Goal: Task Accomplishment & Management: Manage account settings

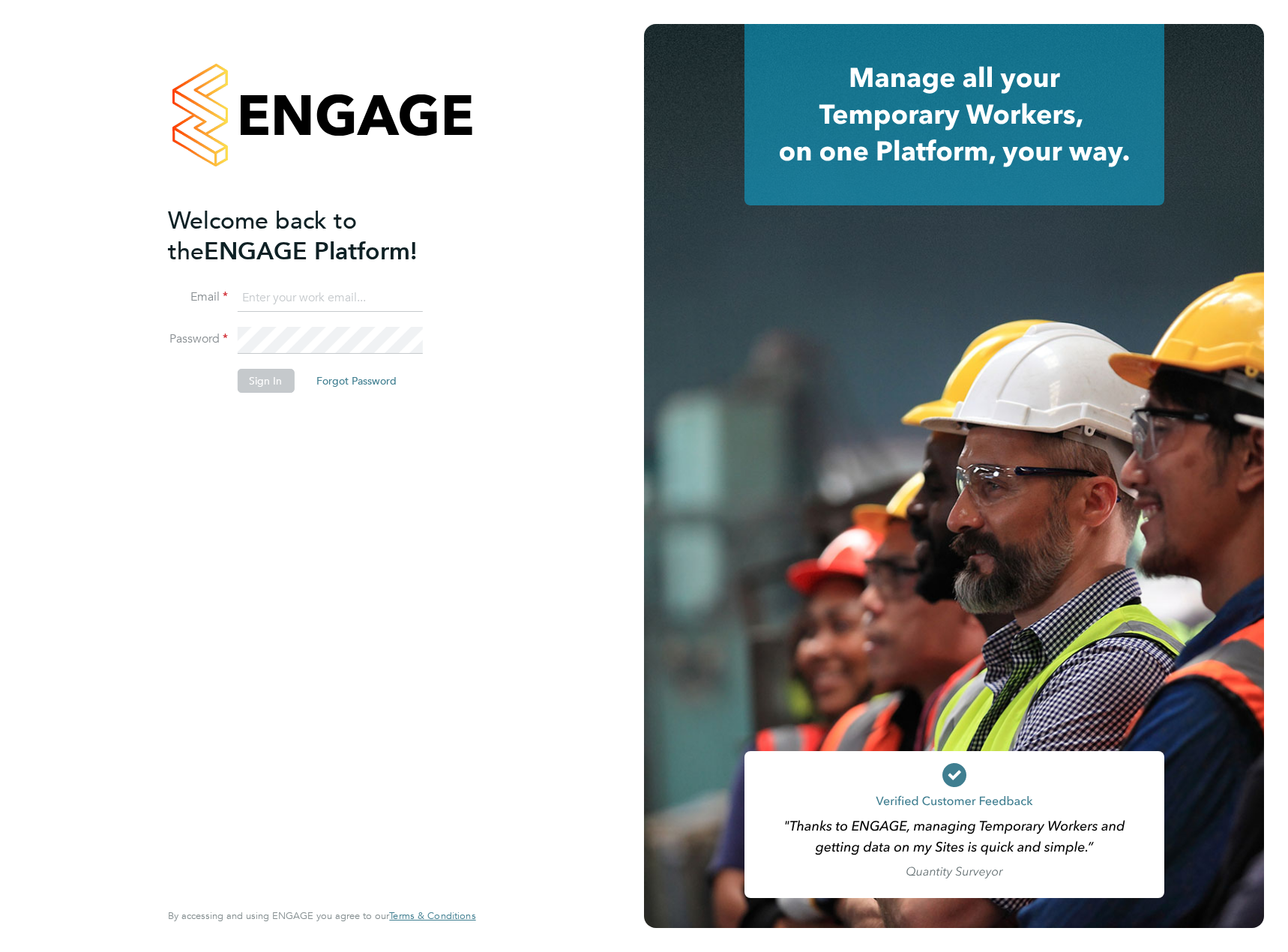
type input "[EMAIL_ADDRESS][PERSON_NAME][DOMAIN_NAME]"
click at [245, 385] on button "Sign In" at bounding box center [265, 380] width 57 height 24
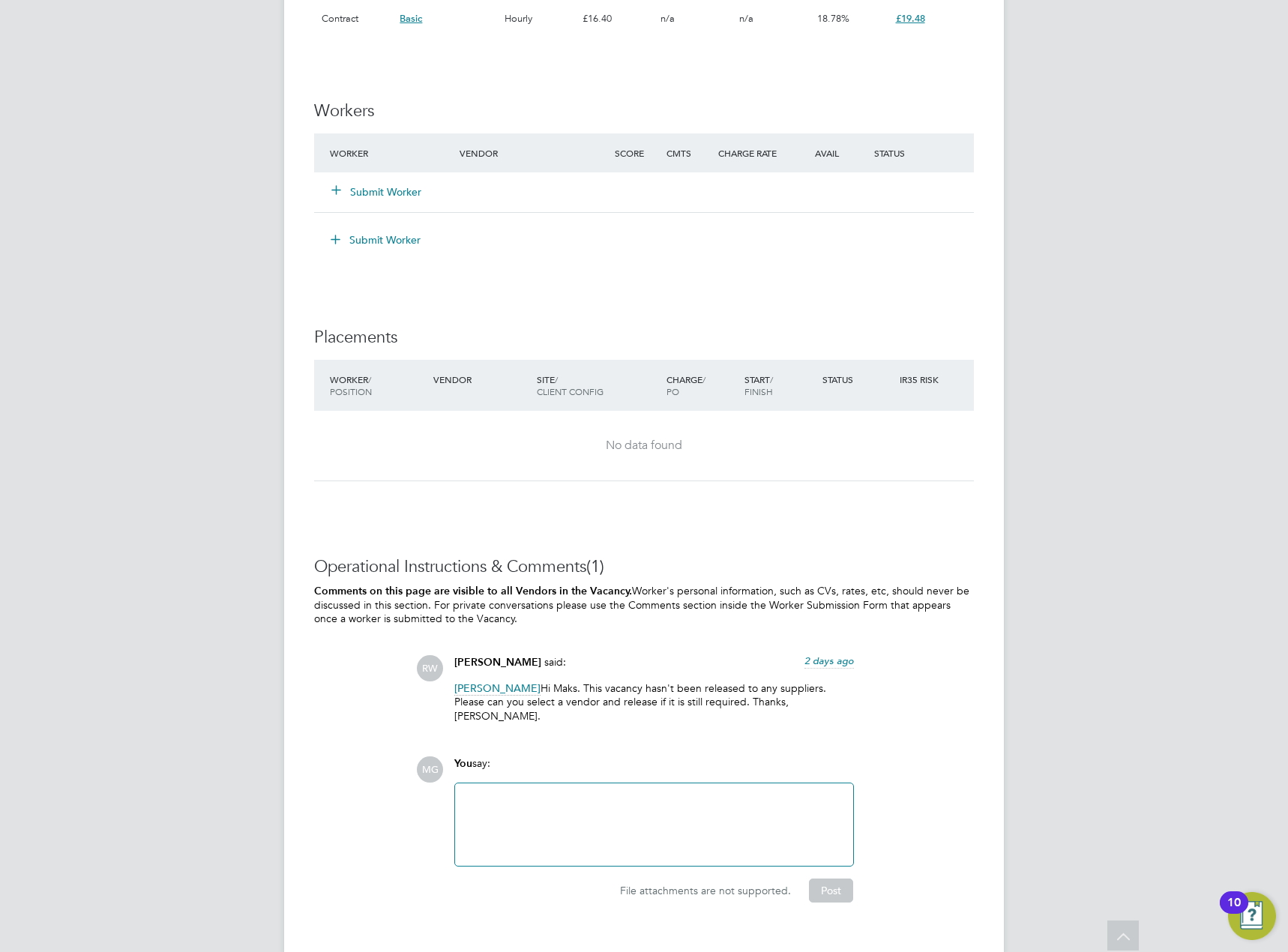
scroll to position [1147, 0]
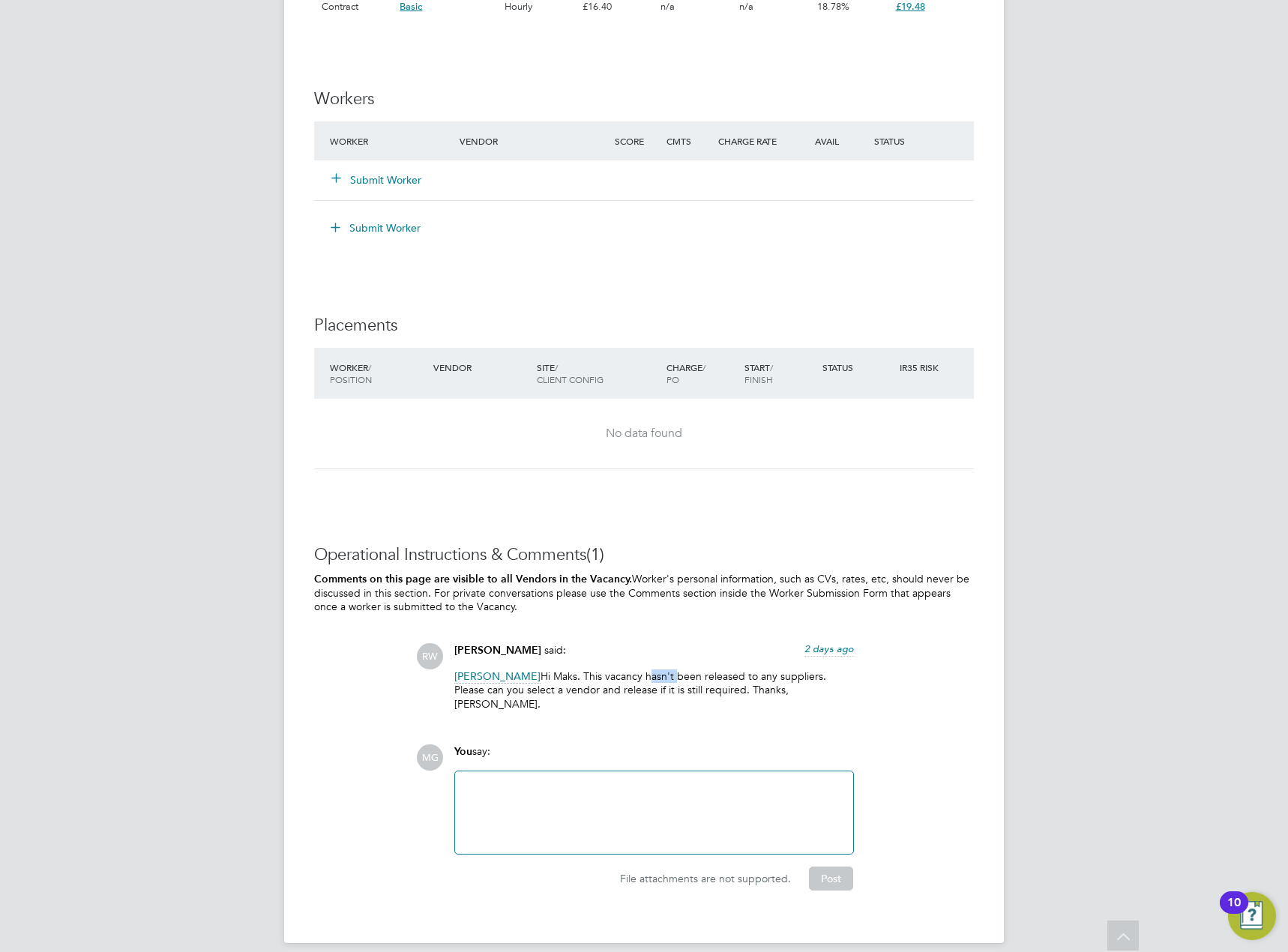
drag, startPoint x: 666, startPoint y: 674, endPoint x: 695, endPoint y: 673, distance: 29.0
click at [695, 673] on p "Maksymilian Grobelny Hi Maks. This vacancy hasn't been released to any supplier…" at bounding box center [654, 690] width 400 height 41
click at [699, 673] on p "Maksymilian Grobelny Hi Maks. This vacancy hasn't been released to any supplier…" at bounding box center [654, 690] width 400 height 41
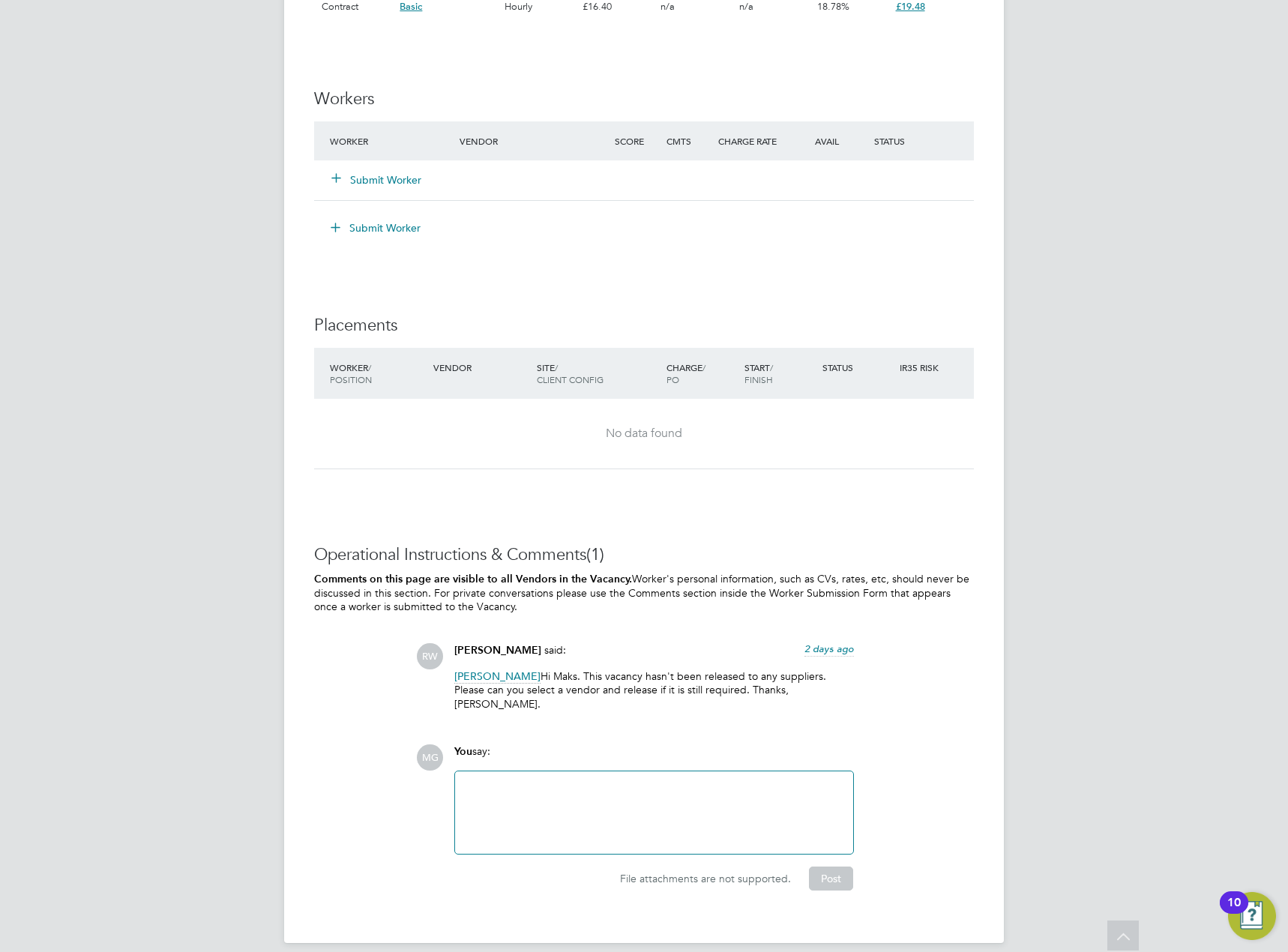
click at [699, 688] on p "Maksymilian Grobelny Hi Maks. This vacancy hasn't been released to any supplier…" at bounding box center [654, 690] width 400 height 41
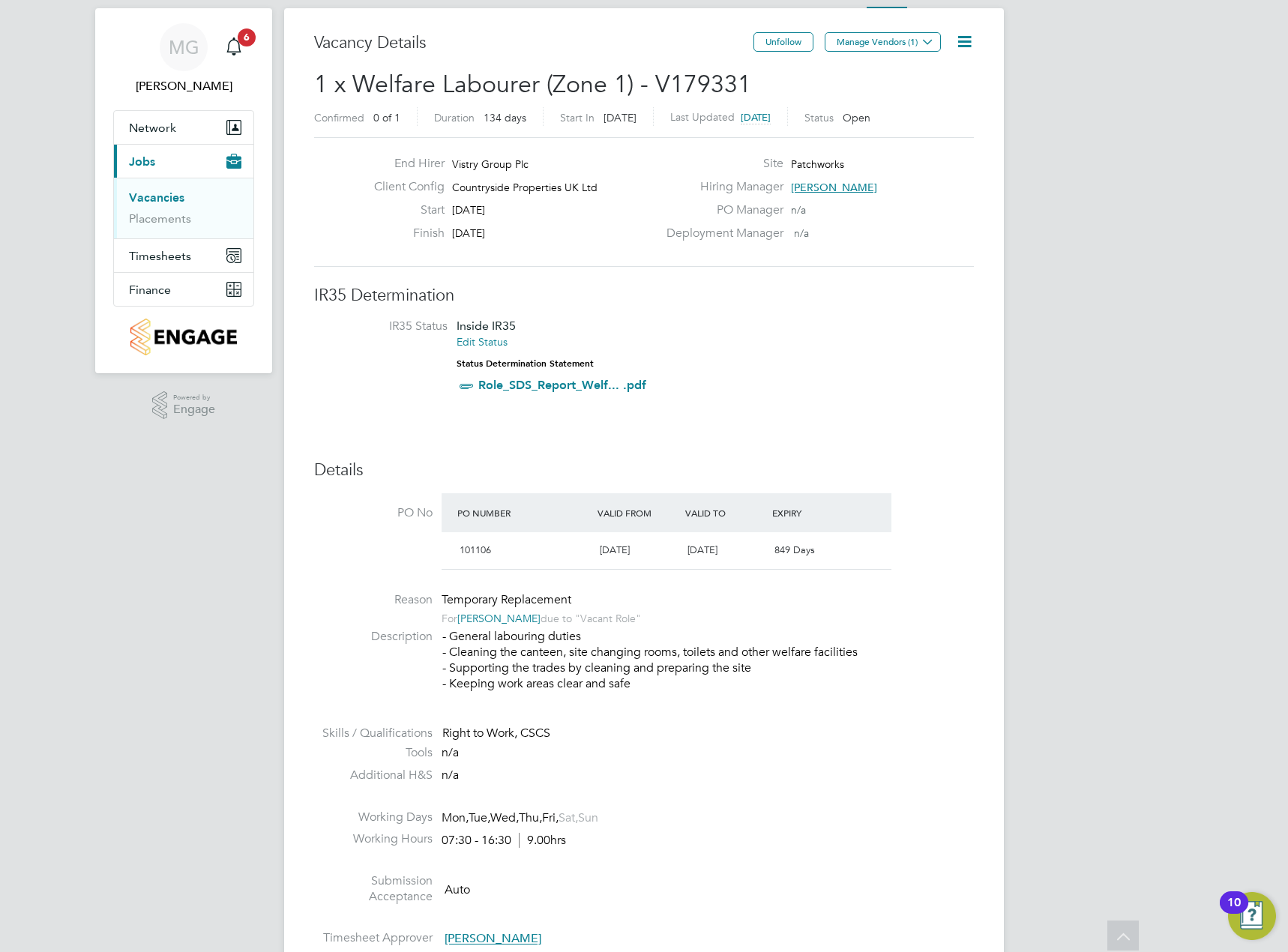
scroll to position [0, 0]
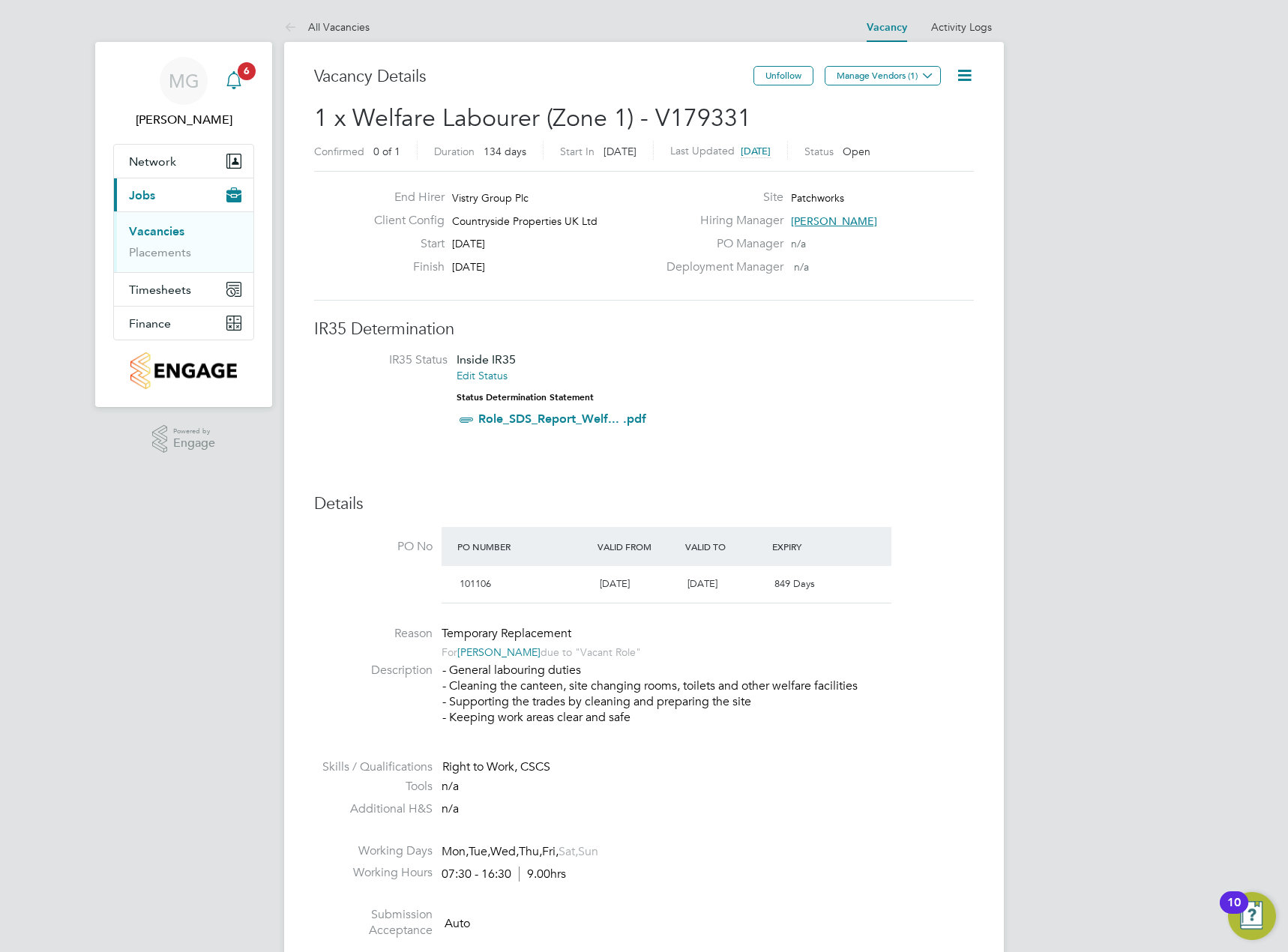
click at [226, 84] on icon "Main navigation" at bounding box center [233, 80] width 18 height 18
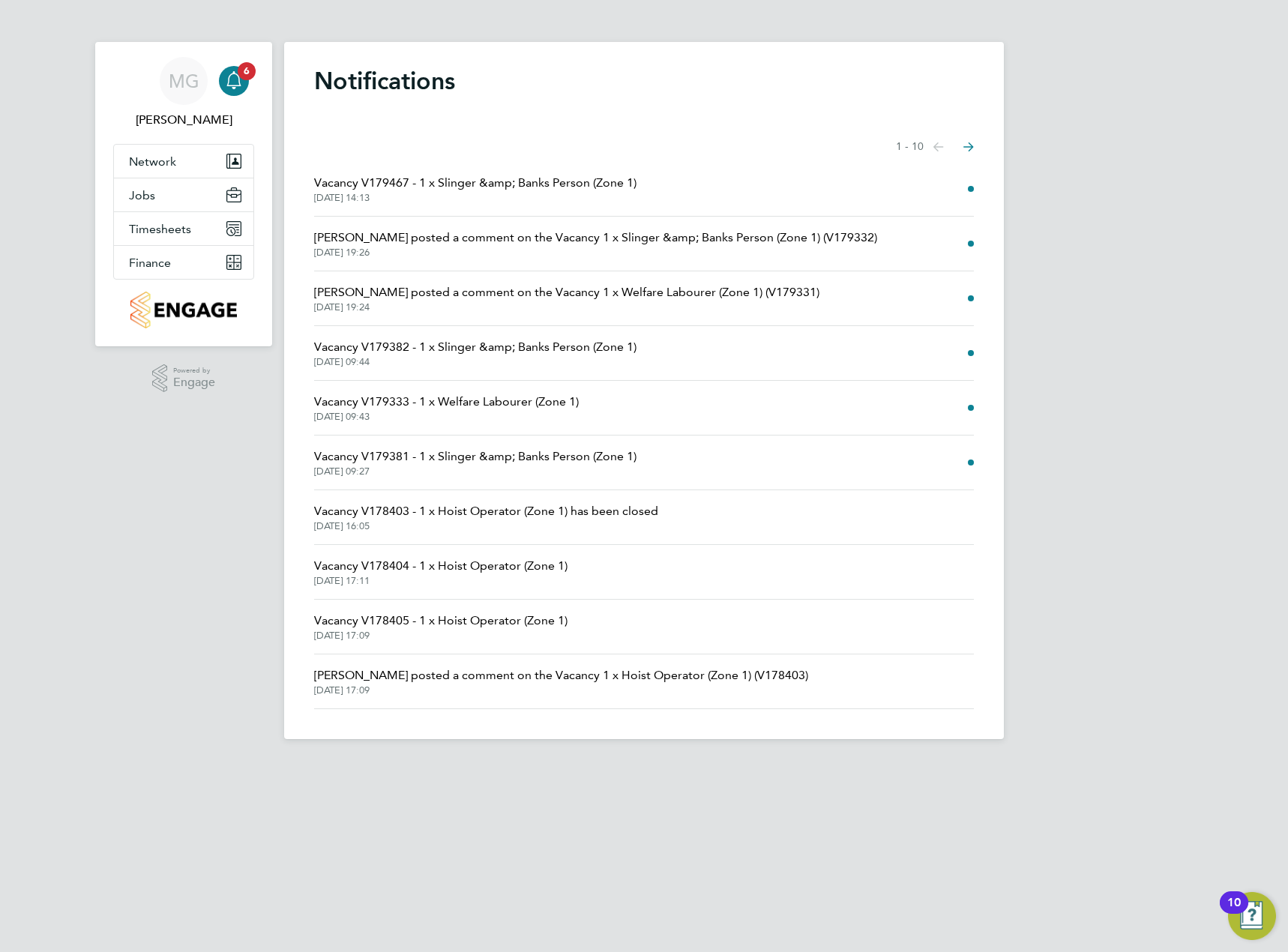
click at [445, 289] on span "Richard Walsh posted a comment on the Vacancy 1 x Welfare Labourer (Zone 1) (V1…" at bounding box center [567, 292] width 505 height 18
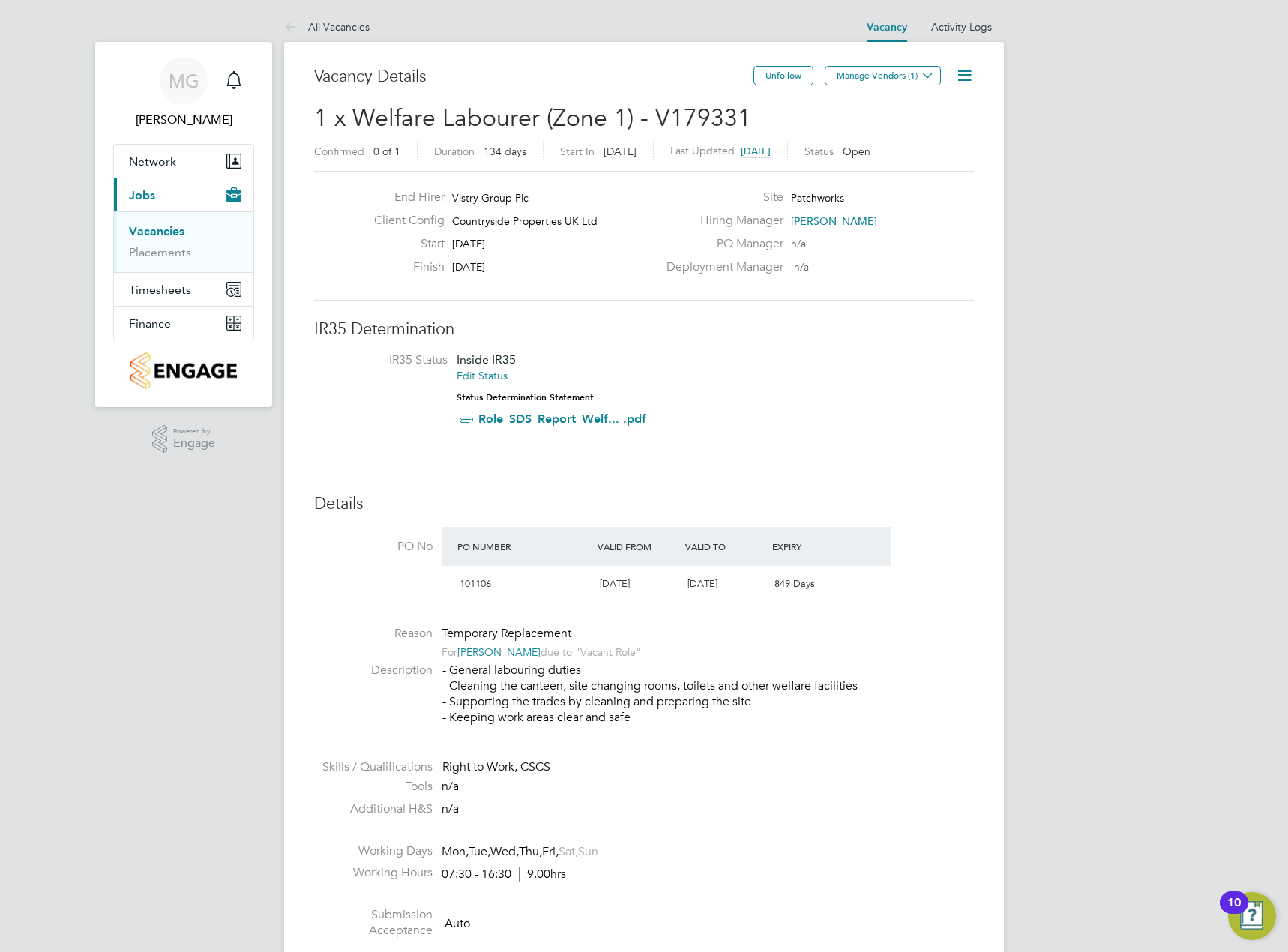
click at [702, 269] on label "Deployment Manager" at bounding box center [720, 267] width 126 height 16
click at [901, 81] on button "Manage Vendors (1)" at bounding box center [883, 76] width 116 height 19
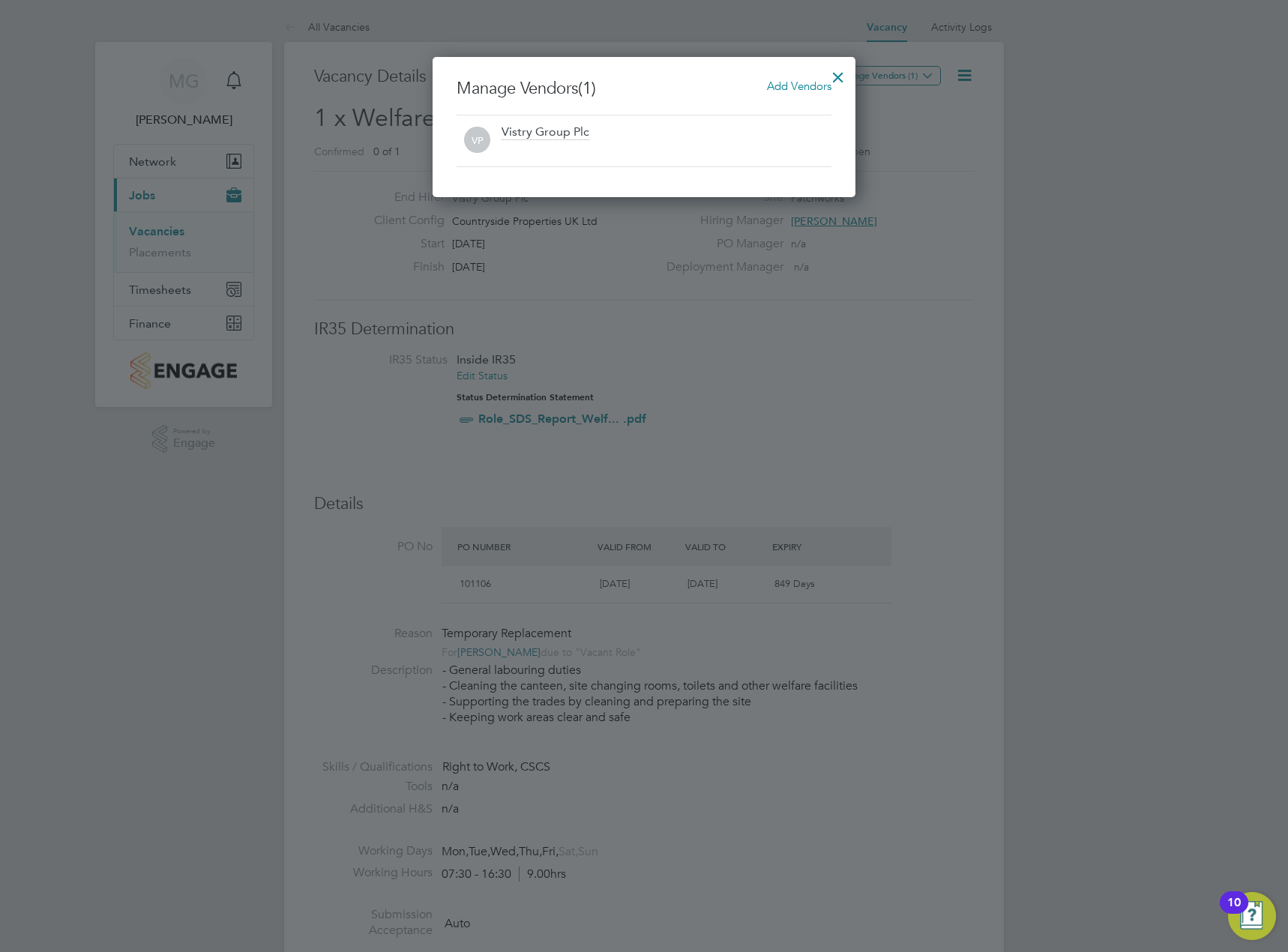
click at [841, 79] on div at bounding box center [838, 73] width 27 height 27
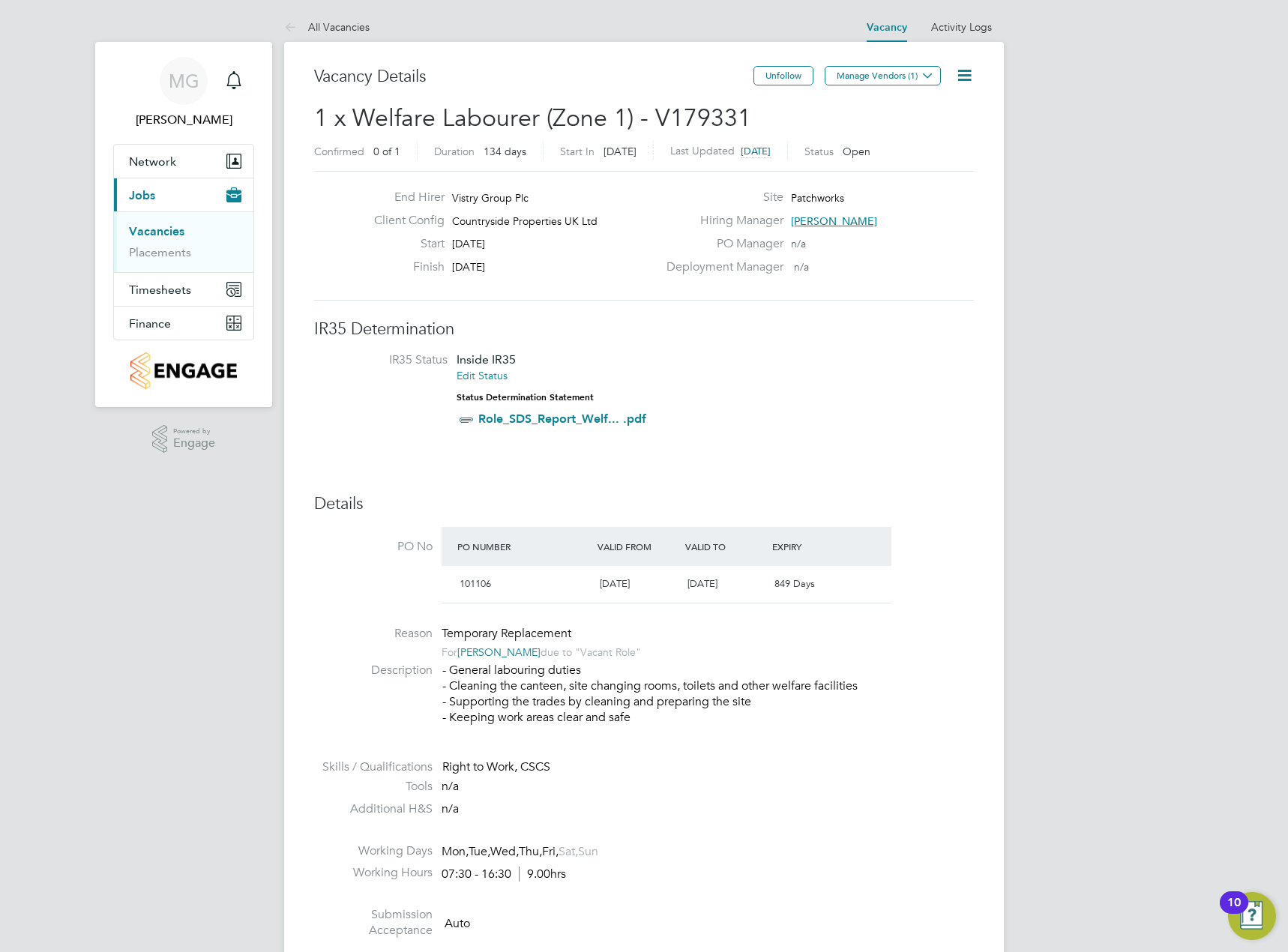
click at [965, 76] on icon at bounding box center [964, 76] width 19 height 19
click at [973, 75] on icon at bounding box center [964, 76] width 19 height 19
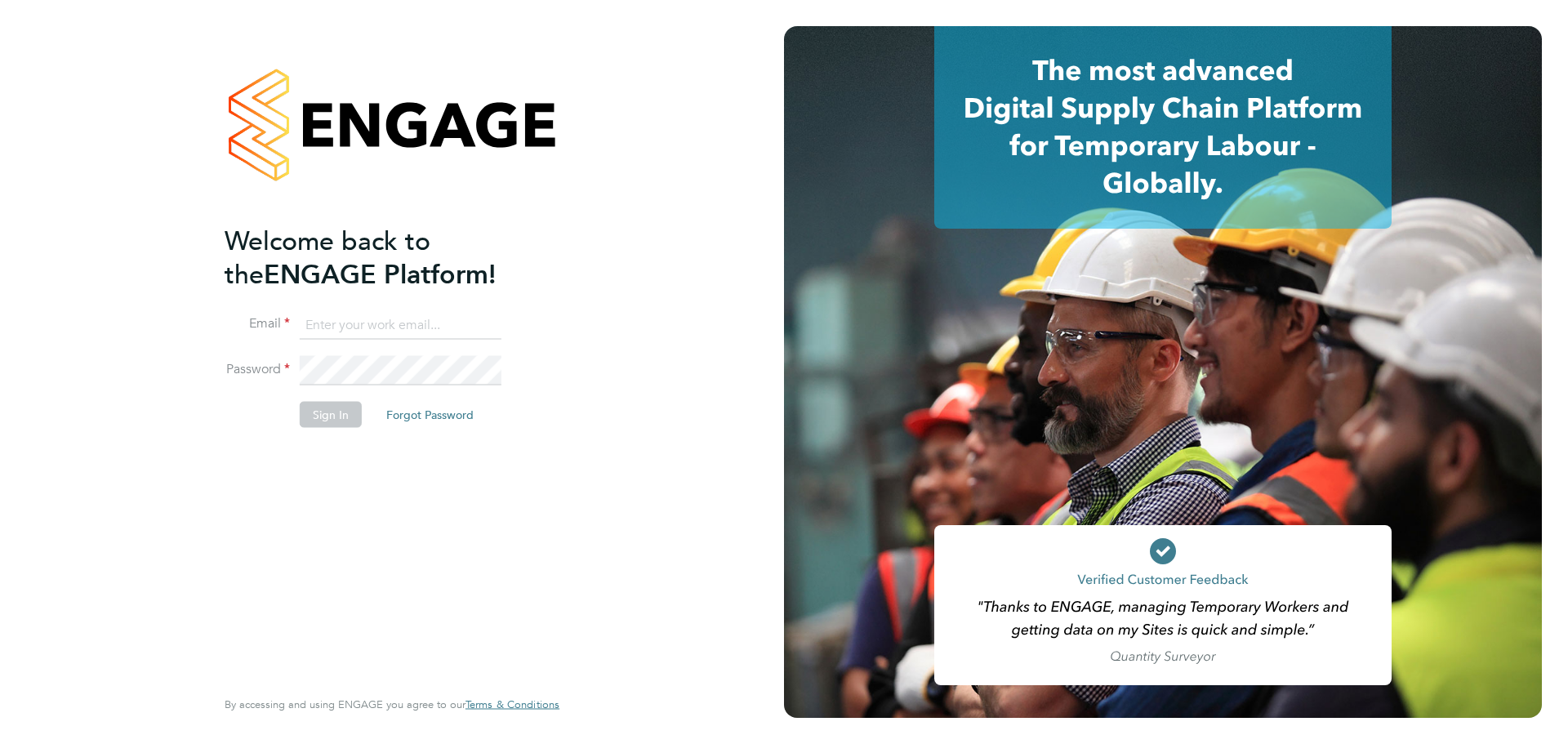
type input "[EMAIL_ADDRESS][PERSON_NAME][DOMAIN_NAME]"
click at [331, 424] on button "Sign In" at bounding box center [330, 414] width 62 height 26
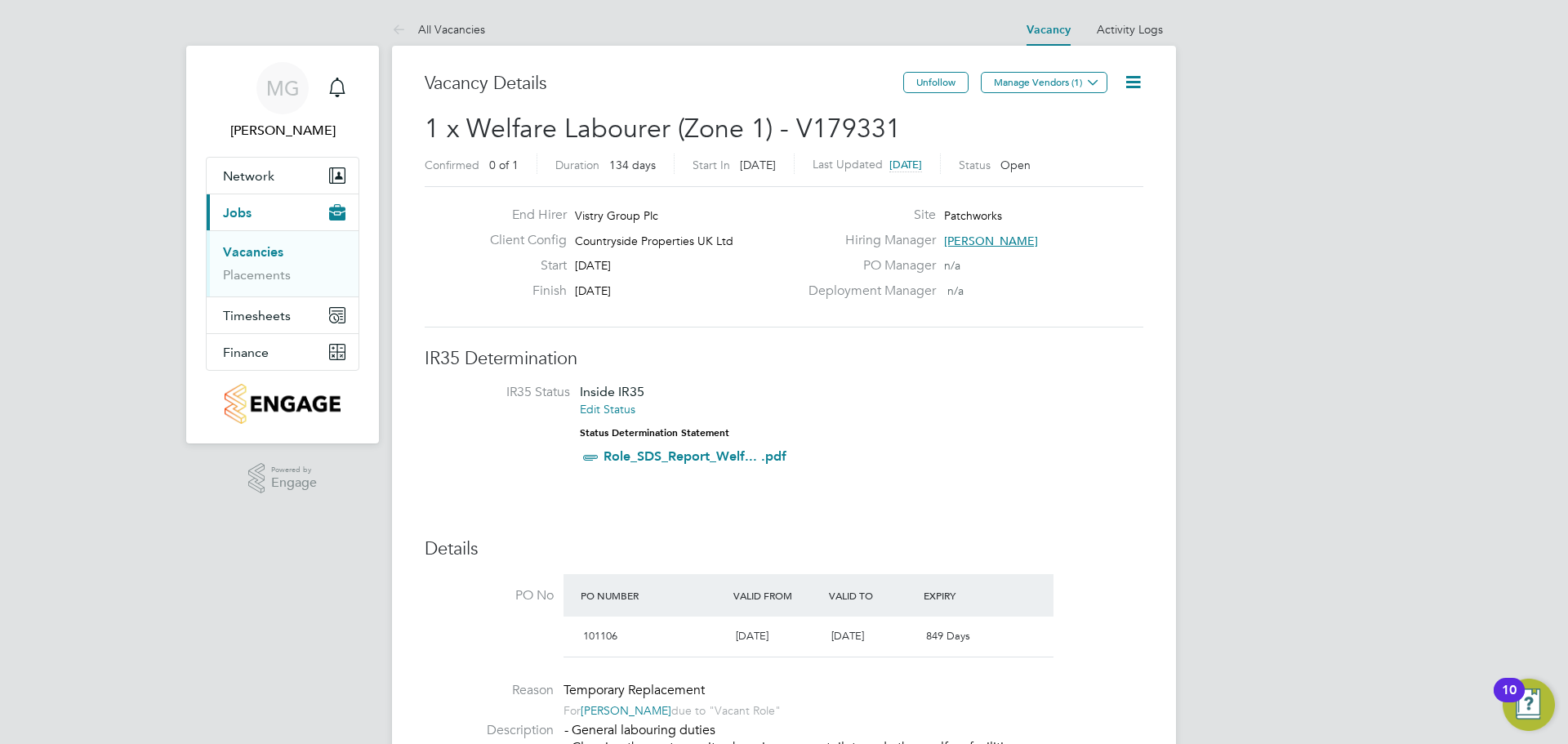
click at [1128, 81] on icon at bounding box center [1133, 82] width 20 height 20
click at [1084, 116] on li "Edit Vacancy e" at bounding box center [1094, 121] width 95 height 23
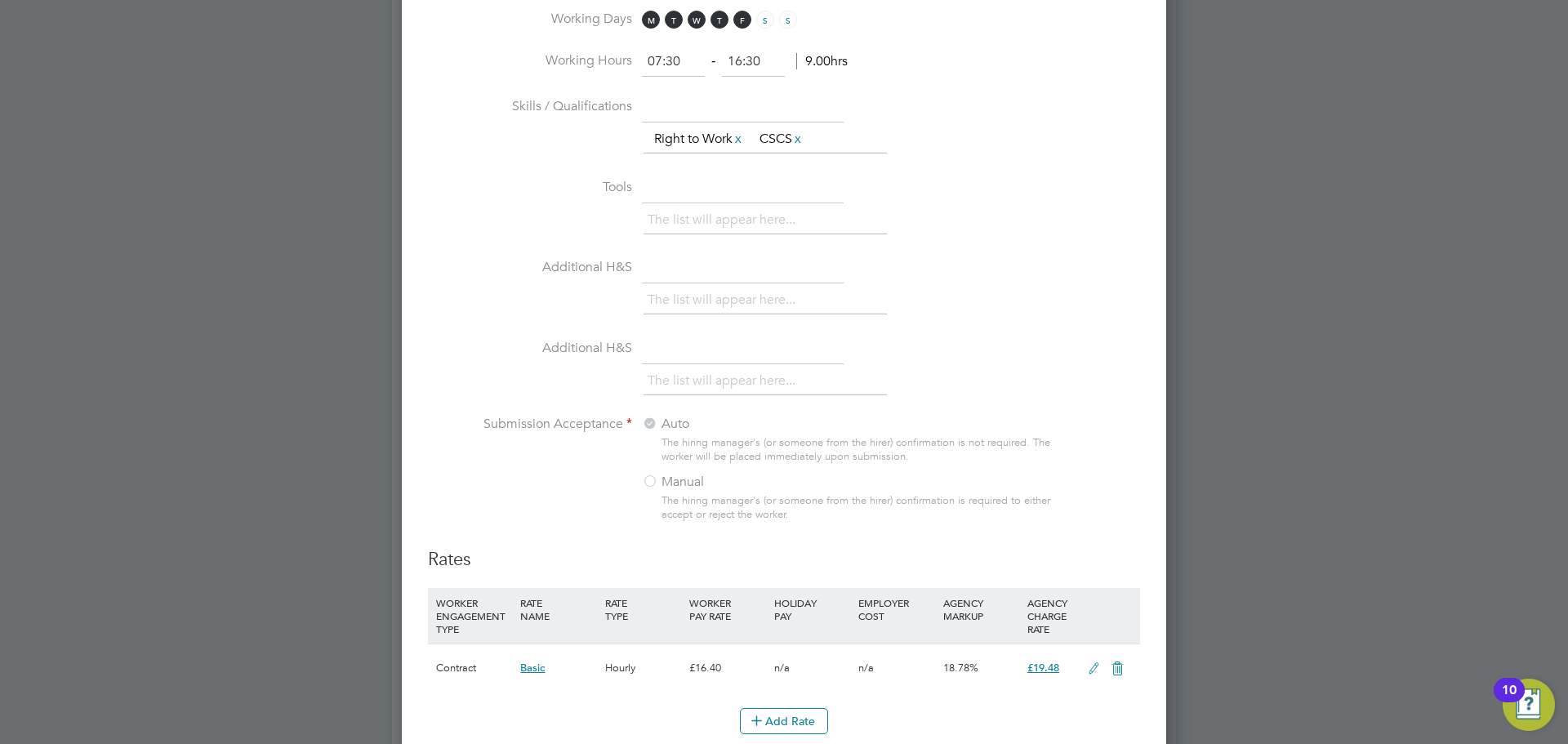
scroll to position [1542, 0]
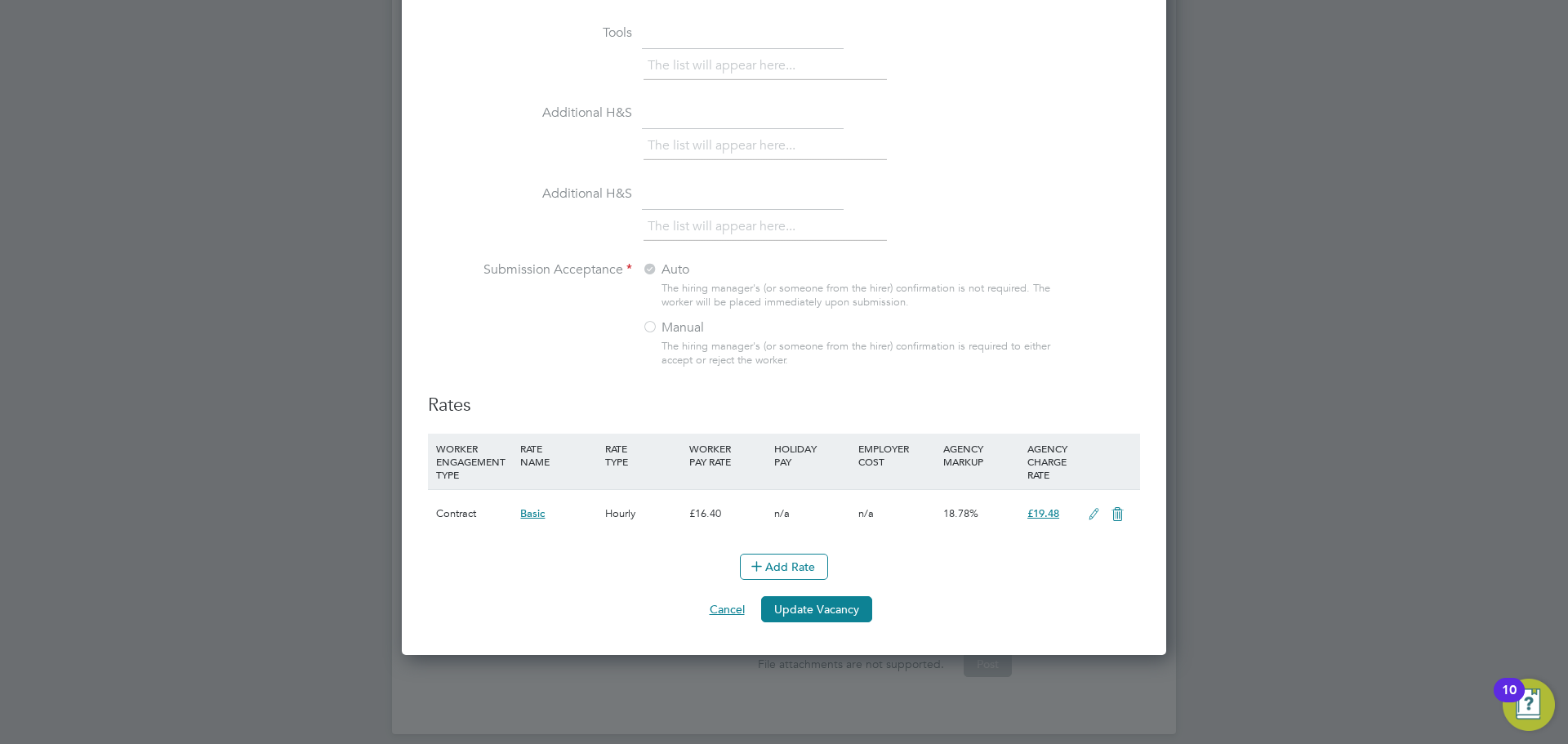
click at [730, 608] on button "Cancel" at bounding box center [727, 609] width 61 height 26
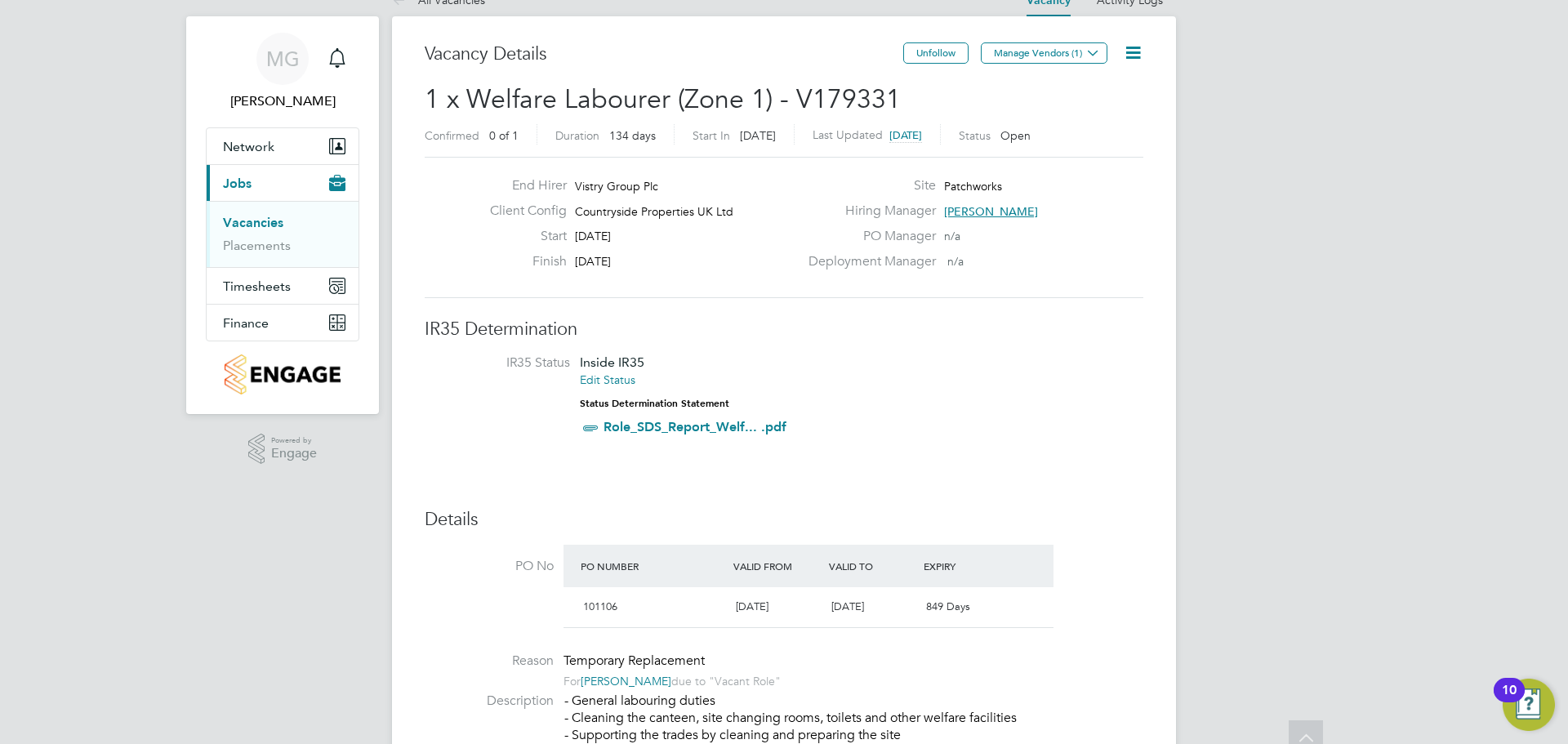
scroll to position [0, 0]
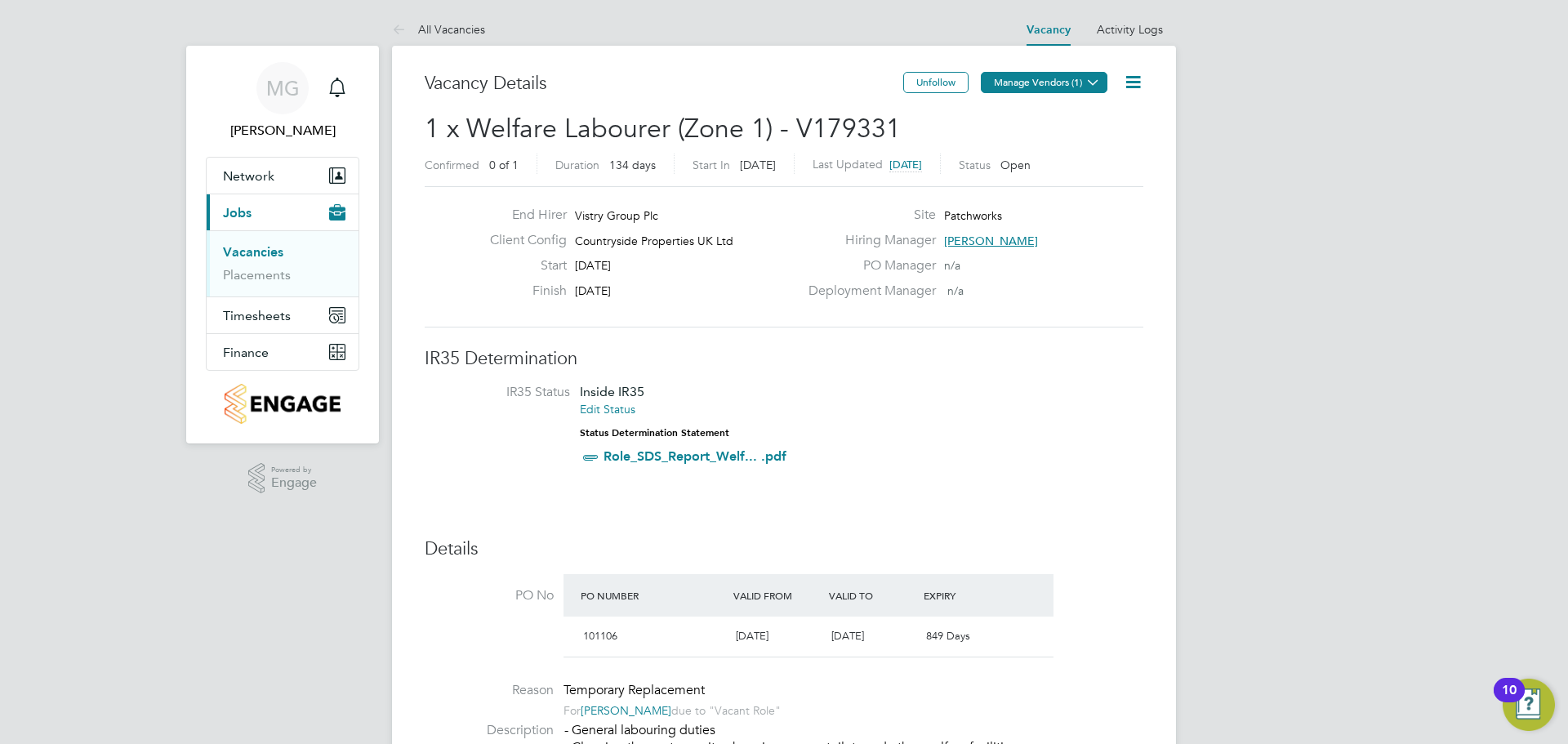
click at [1096, 76] on icon at bounding box center [1093, 82] width 12 height 12
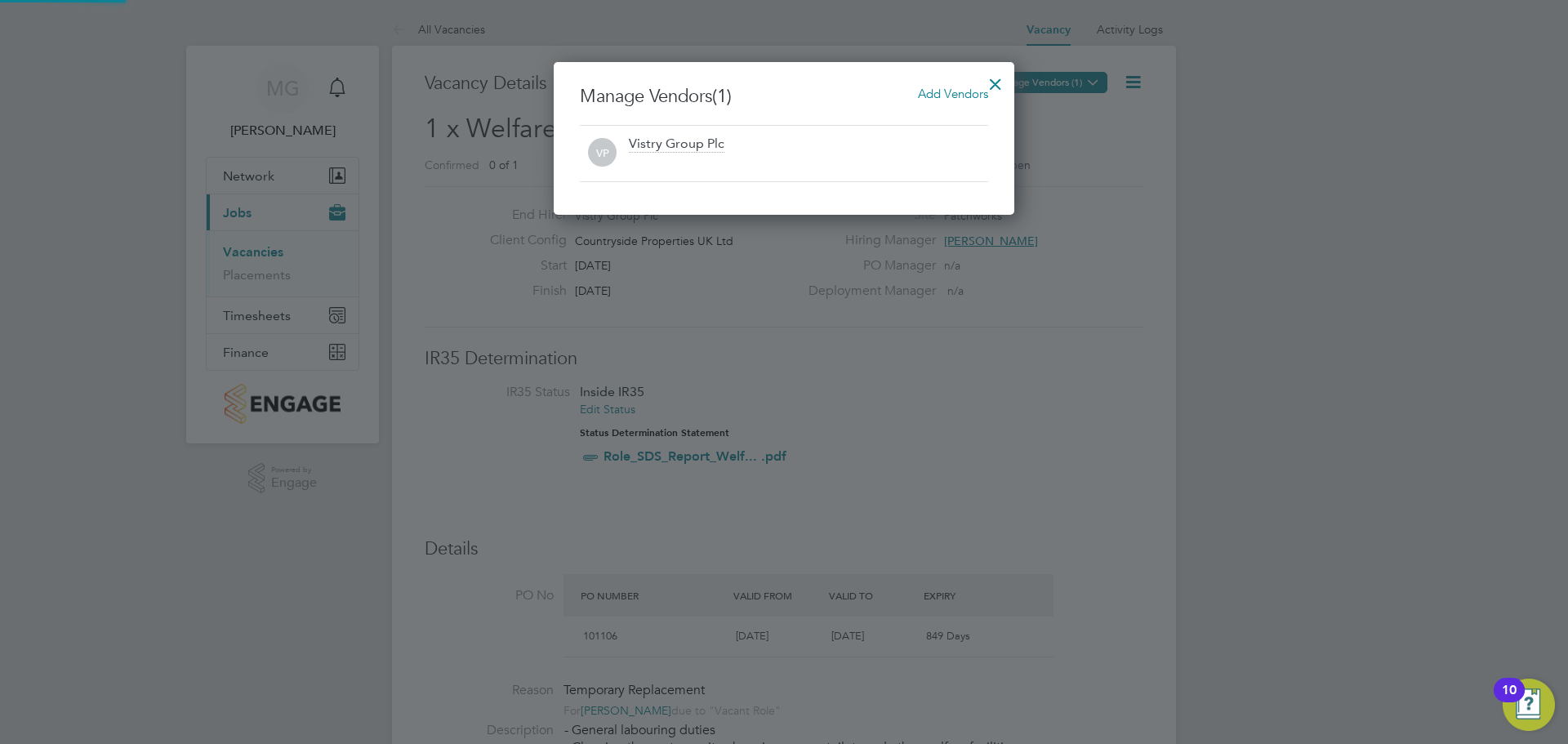
scroll to position [153, 461]
click at [993, 80] on div at bounding box center [996, 80] width 30 height 30
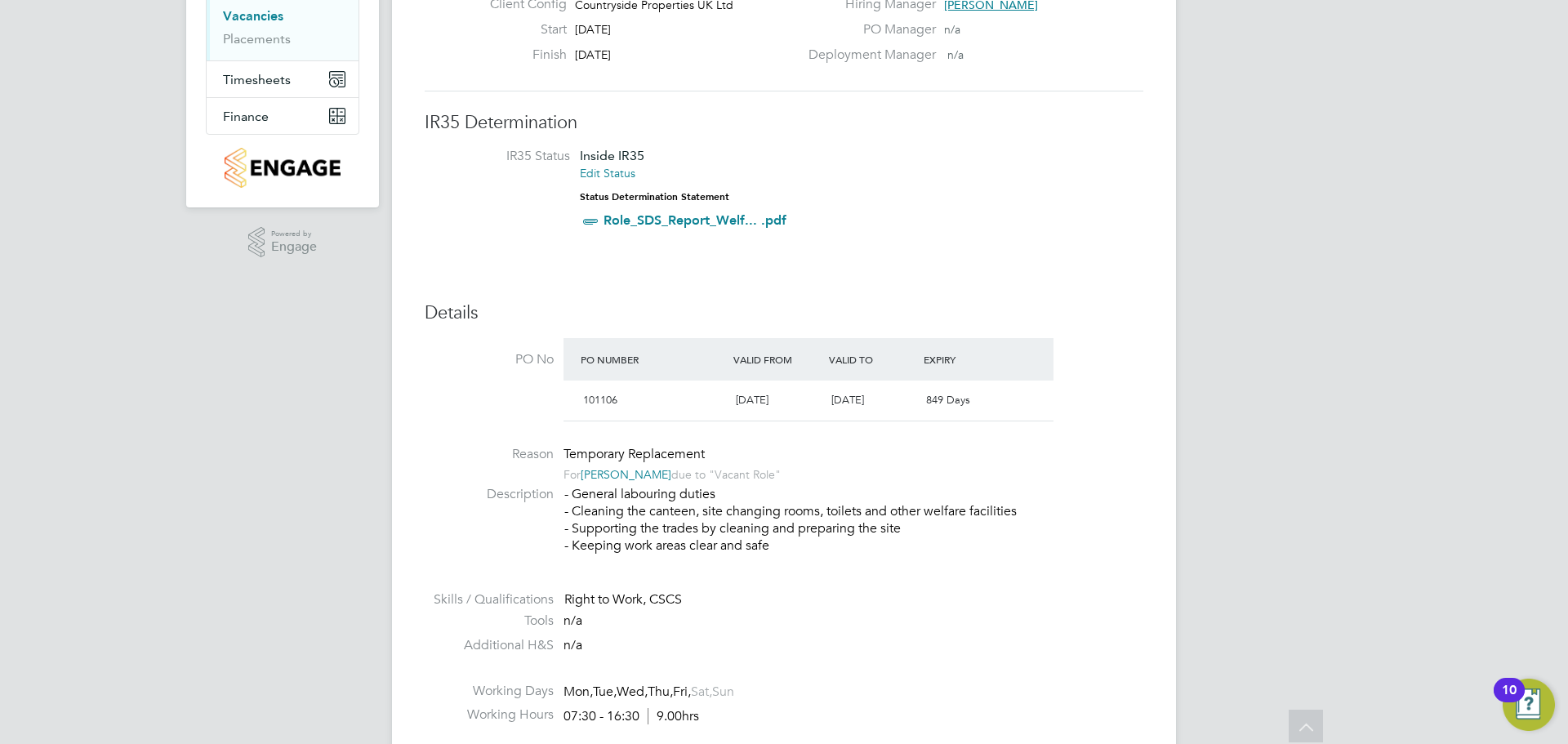
scroll to position [0, 0]
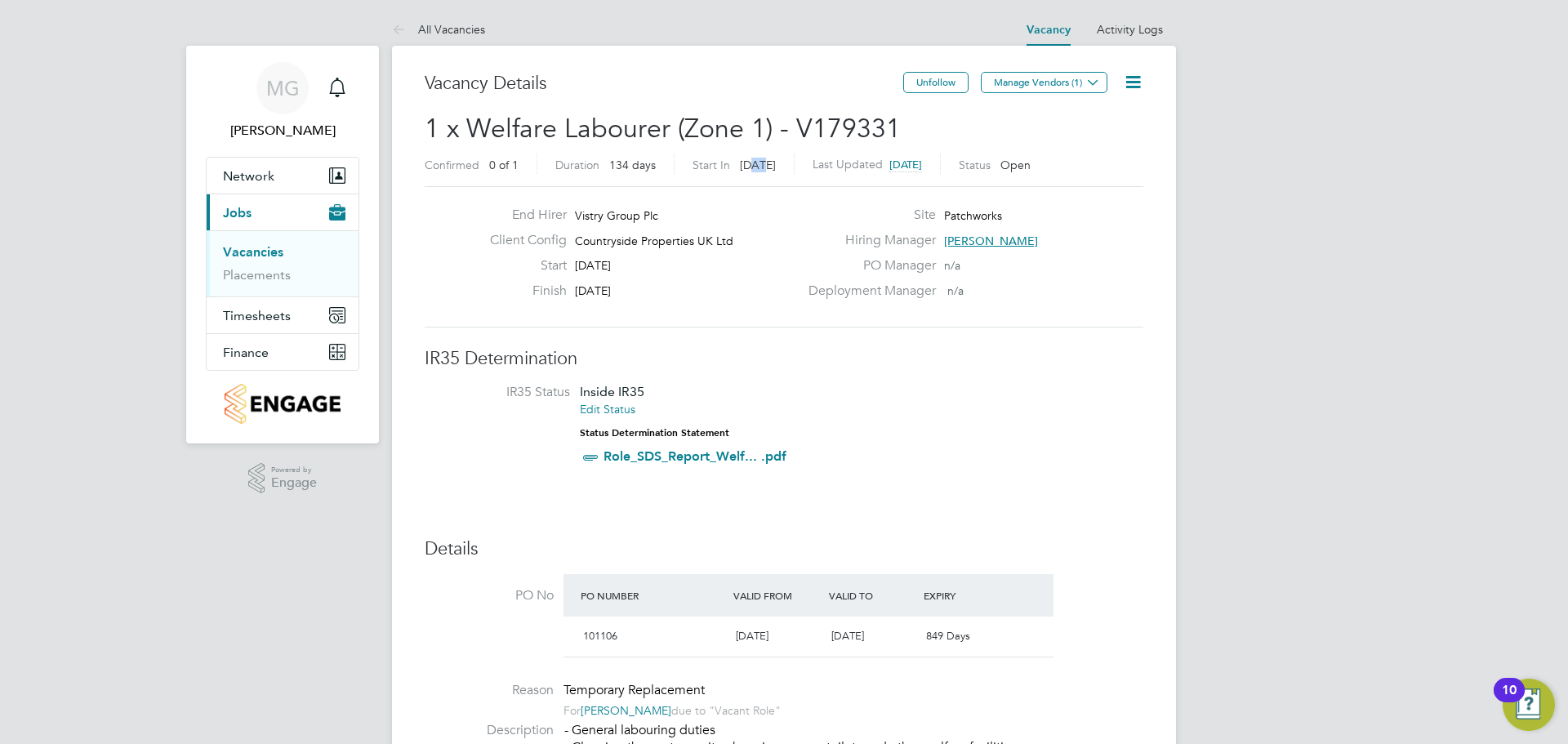
drag, startPoint x: 748, startPoint y: 168, endPoint x: 770, endPoint y: 166, distance: 22.1
click at [769, 166] on span "14 days ago" at bounding box center [758, 165] width 36 height 14
click at [770, 166] on span "14 days ago" at bounding box center [758, 165] width 36 height 14
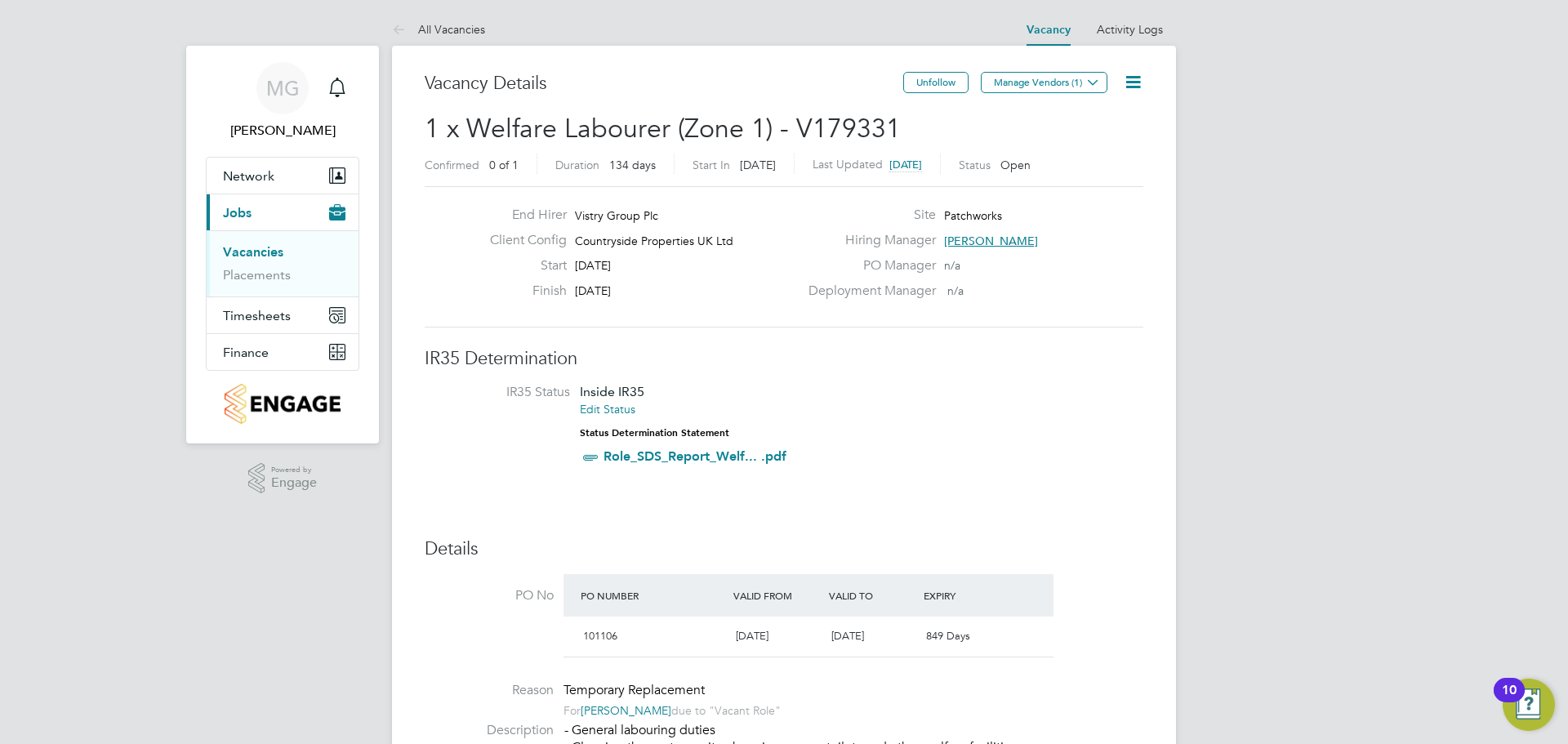
click at [770, 166] on span "14 days ago" at bounding box center [758, 165] width 36 height 14
click at [772, 186] on div "End Hirer Vistry Group Plc Client Config Countryside Properties UK Ltd Start 20…" at bounding box center [784, 256] width 719 height 141
click at [1126, 82] on icon at bounding box center [1133, 82] width 20 height 20
click at [1093, 144] on li "Update Status" at bounding box center [1094, 144] width 95 height 23
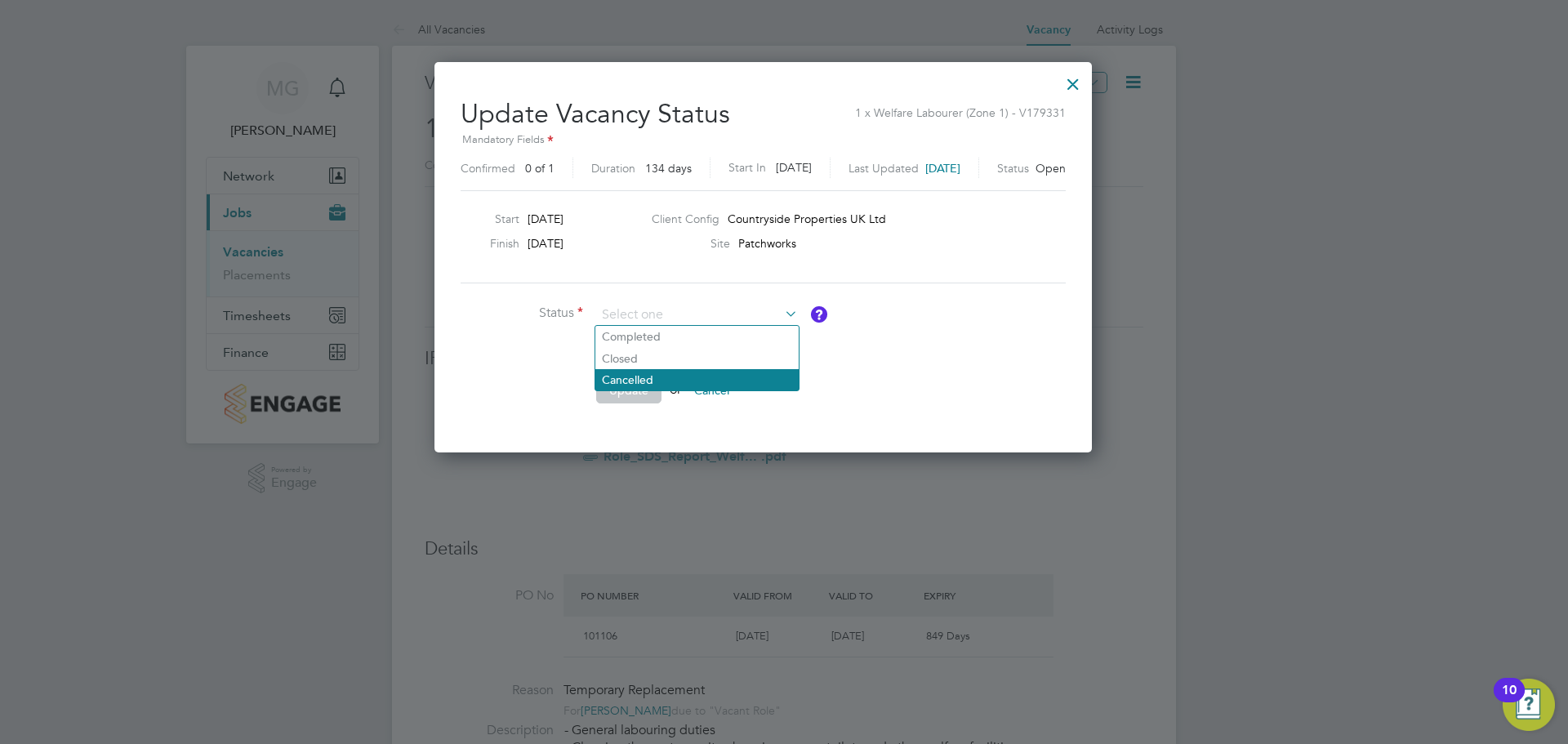
click at [706, 369] on li "Cancelled" at bounding box center [697, 380] width 203 height 21
type input "Cancelled"
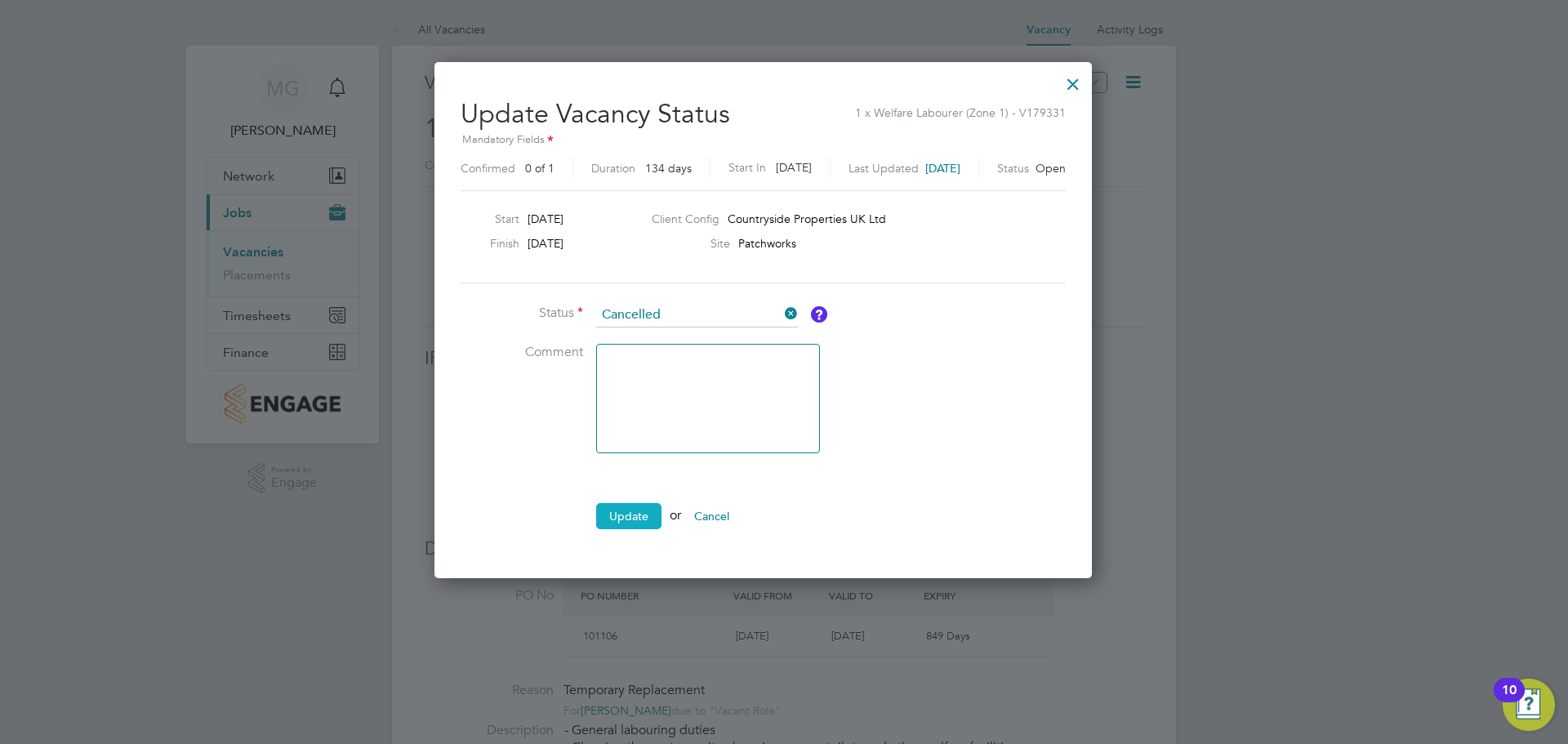
click at [649, 503] on button "Update" at bounding box center [629, 516] width 65 height 26
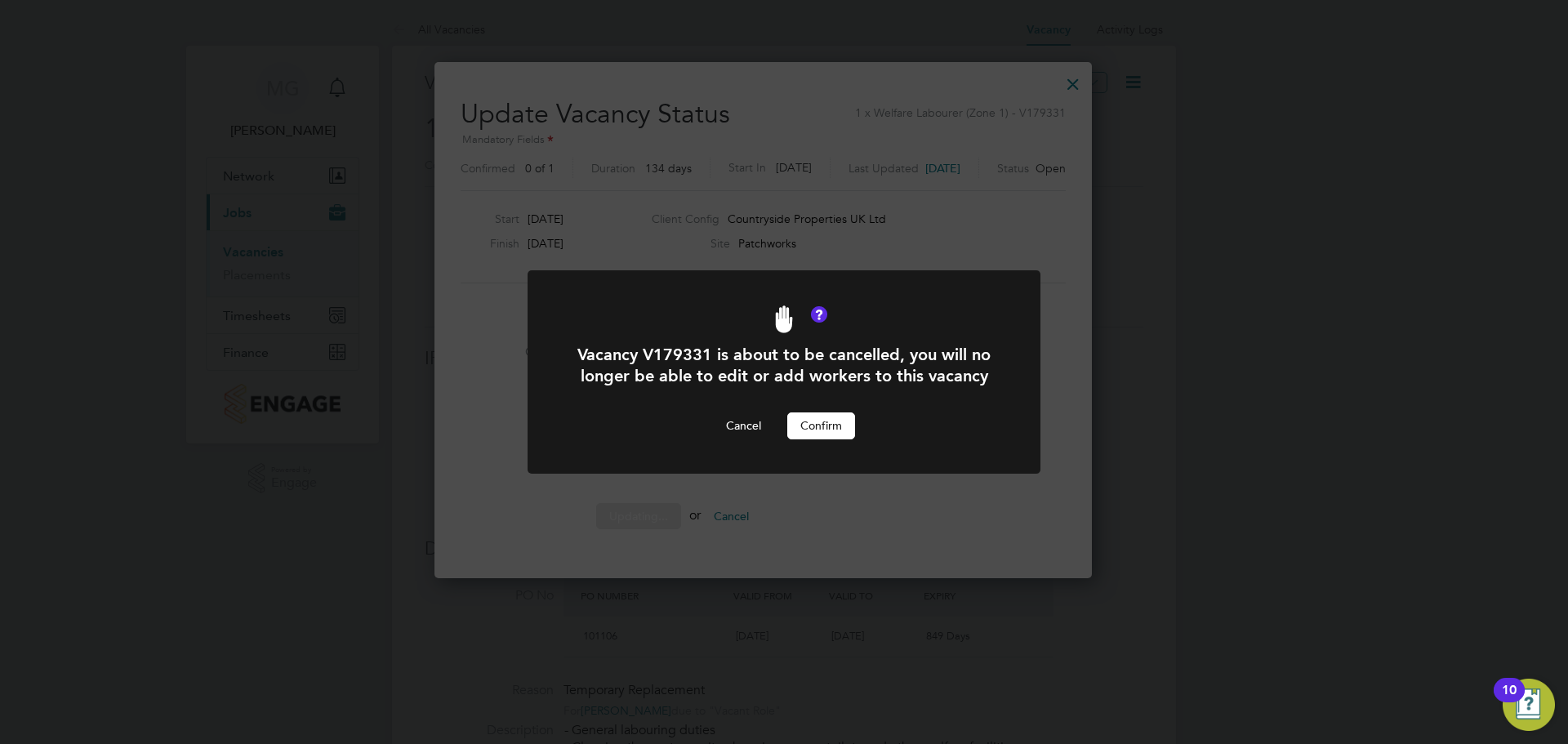
click at [824, 421] on button "Confirm" at bounding box center [821, 426] width 68 height 26
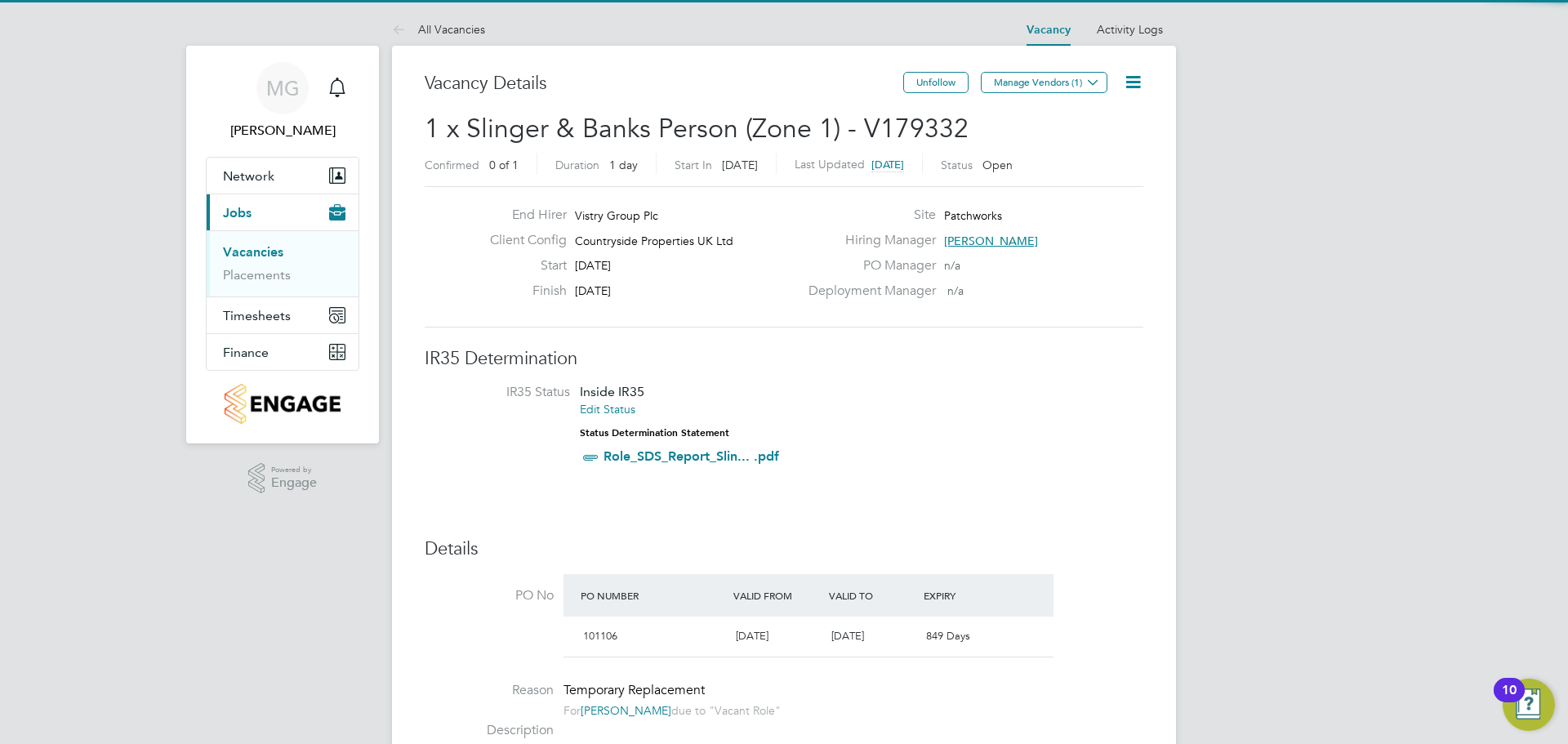
click at [1126, 82] on icon at bounding box center [1133, 82] width 20 height 20
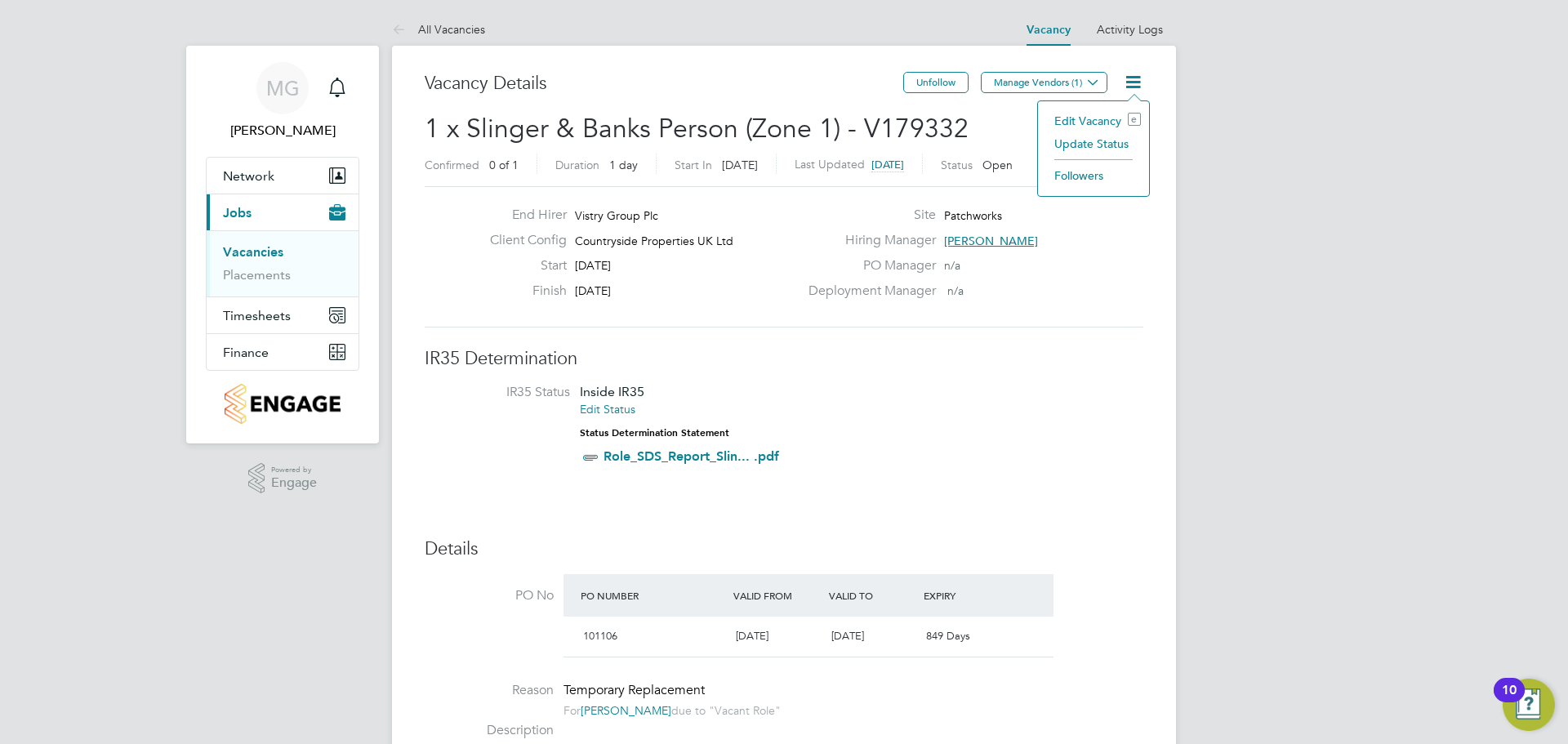
click at [1120, 140] on li "Update Status" at bounding box center [1094, 144] width 95 height 23
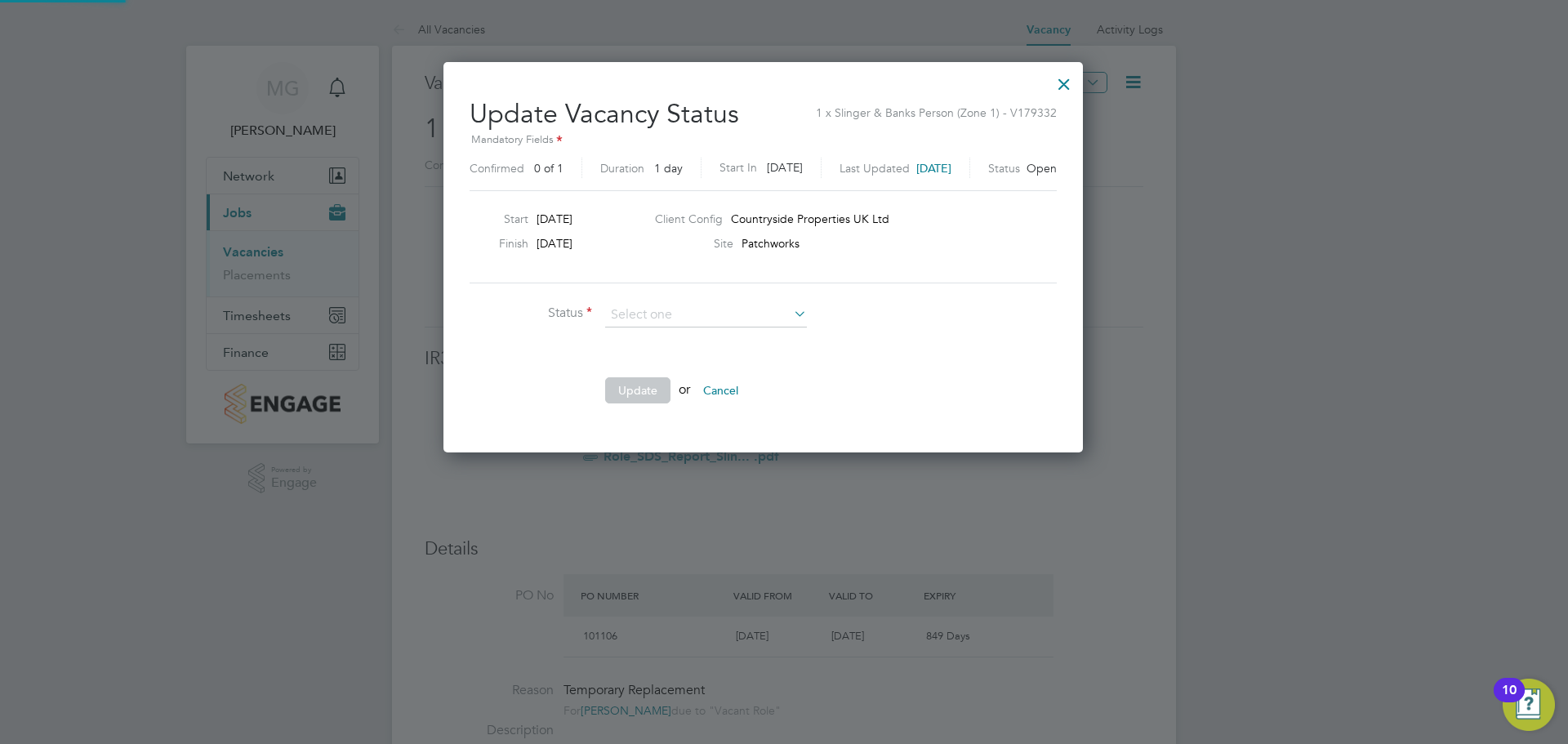
scroll to position [390, 682]
click at [740, 378] on li "Cancelled" at bounding box center [706, 380] width 203 height 21
type input "Cancelled"
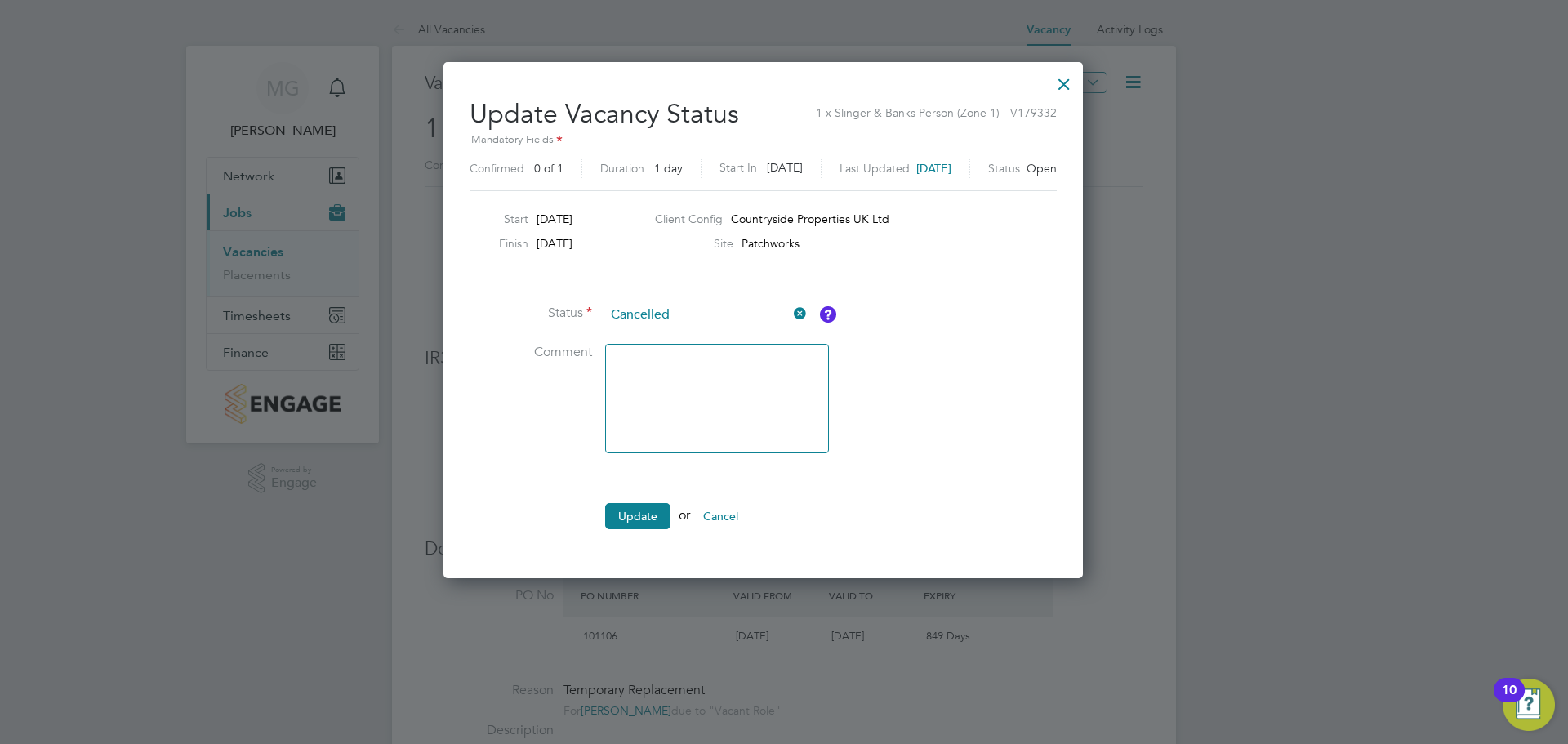
scroll to position [516, 682]
click at [651, 510] on button "Update" at bounding box center [638, 516] width 65 height 26
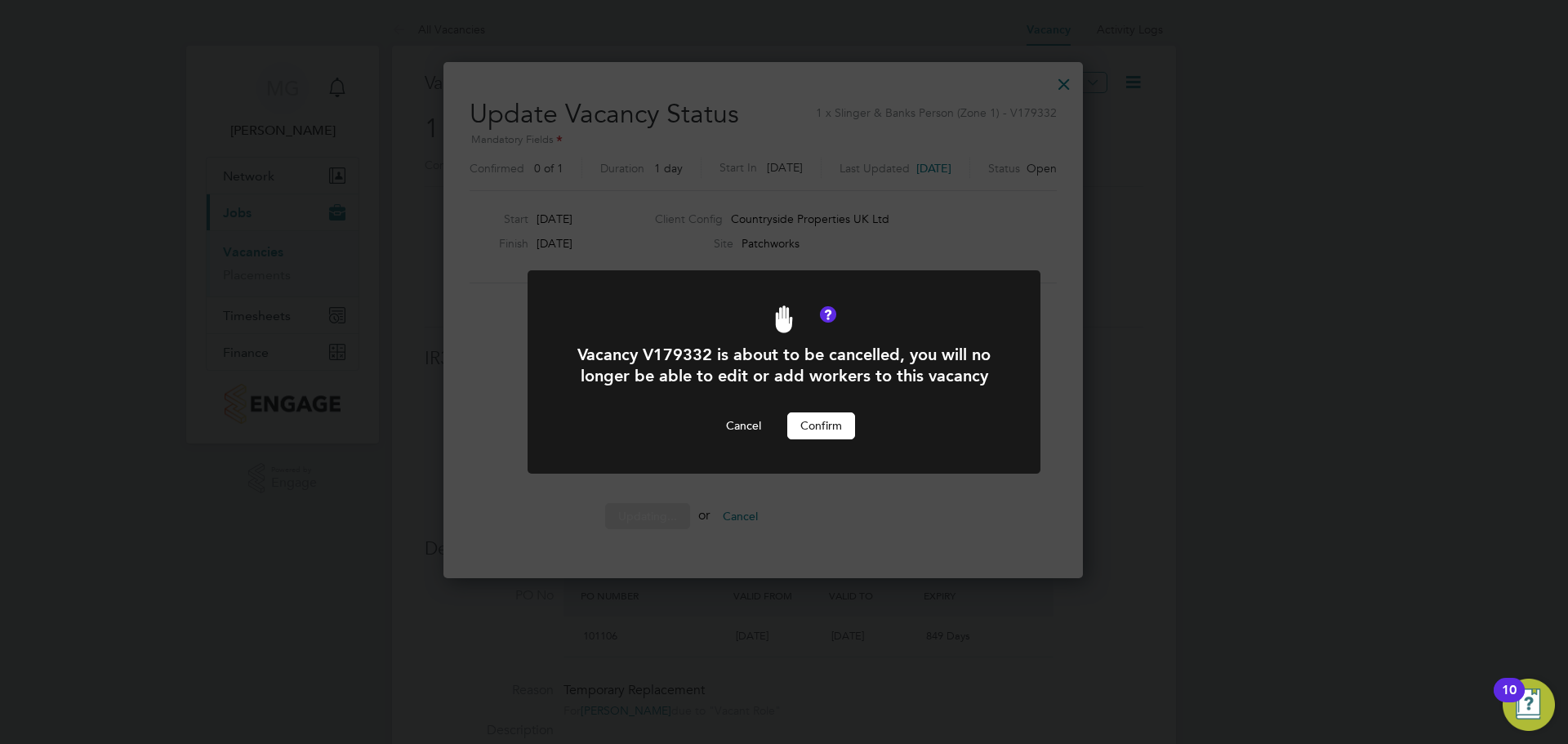
click at [812, 433] on button "Confirm" at bounding box center [821, 426] width 68 height 26
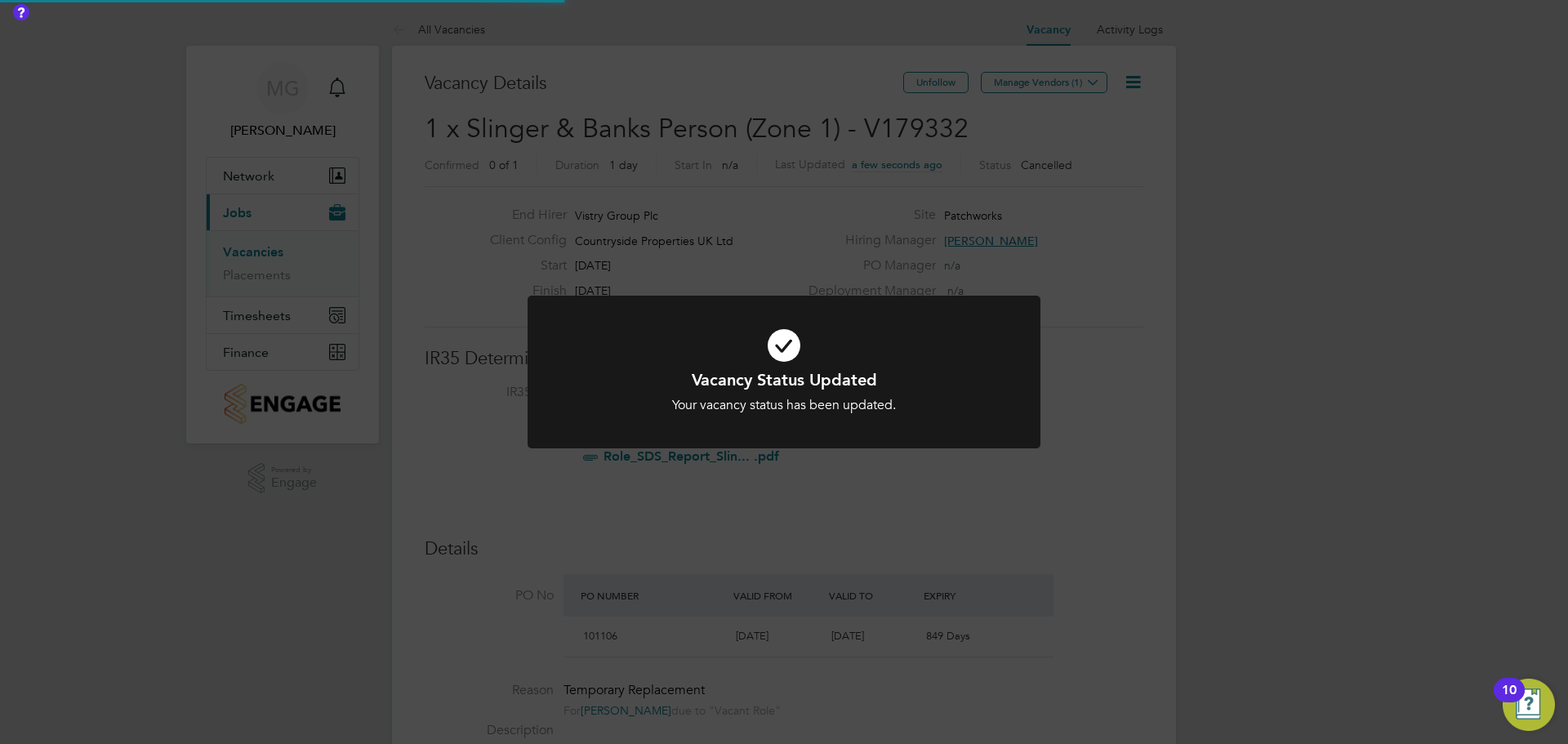
scroll to position [48, 115]
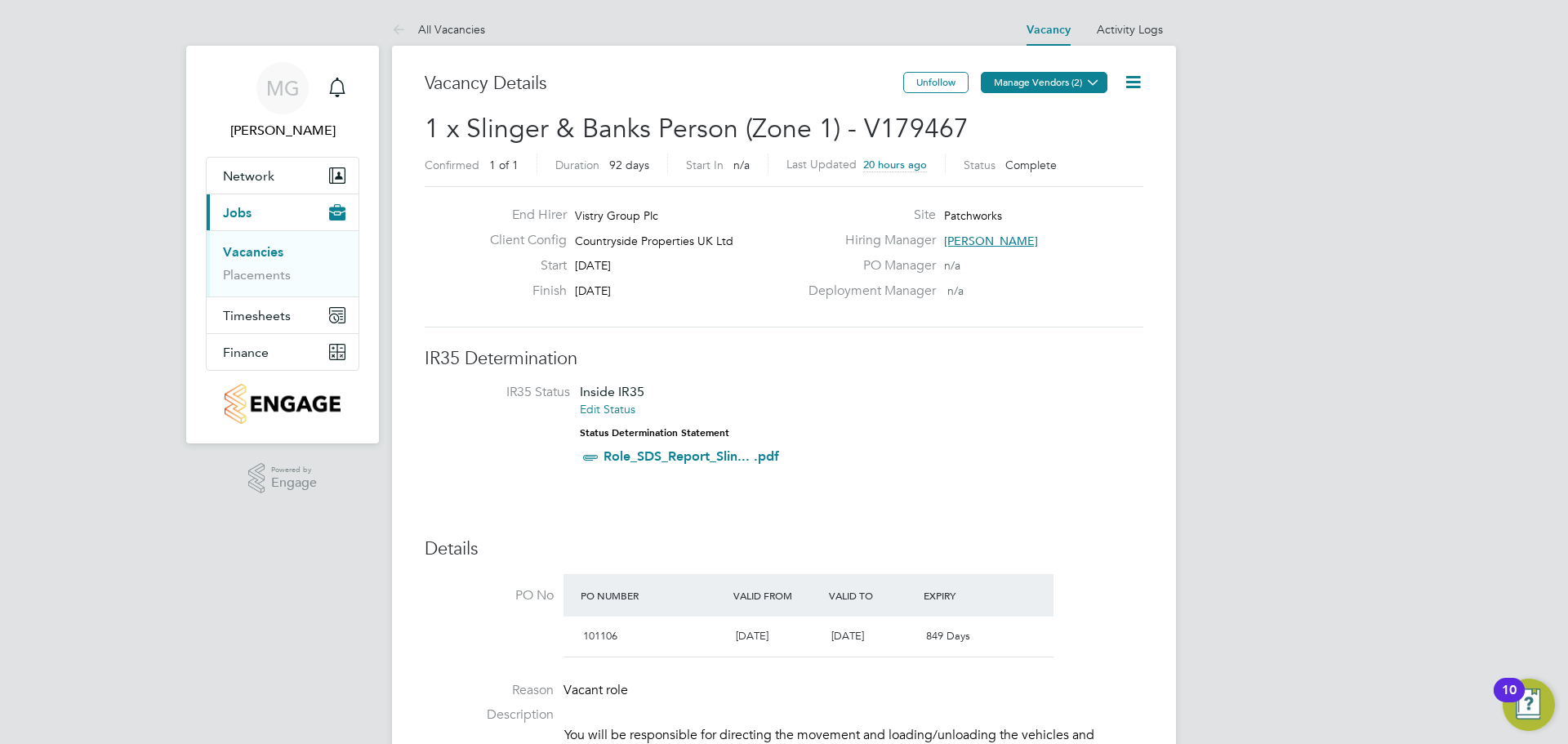
click at [1091, 93] on button "Manage Vendors (2)" at bounding box center [1044, 82] width 127 height 21
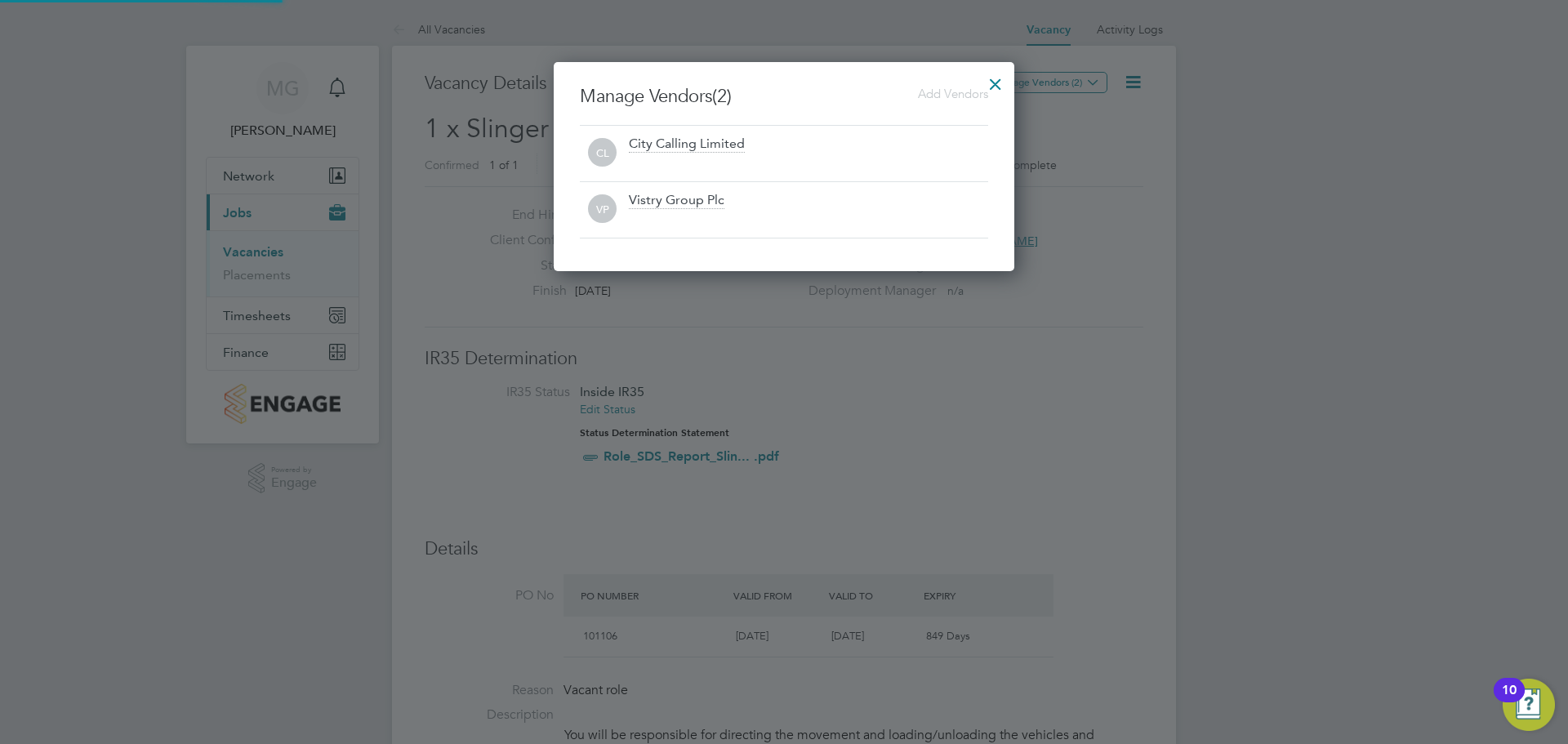
scroll to position [209, 461]
click at [1001, 82] on div at bounding box center [996, 80] width 30 height 30
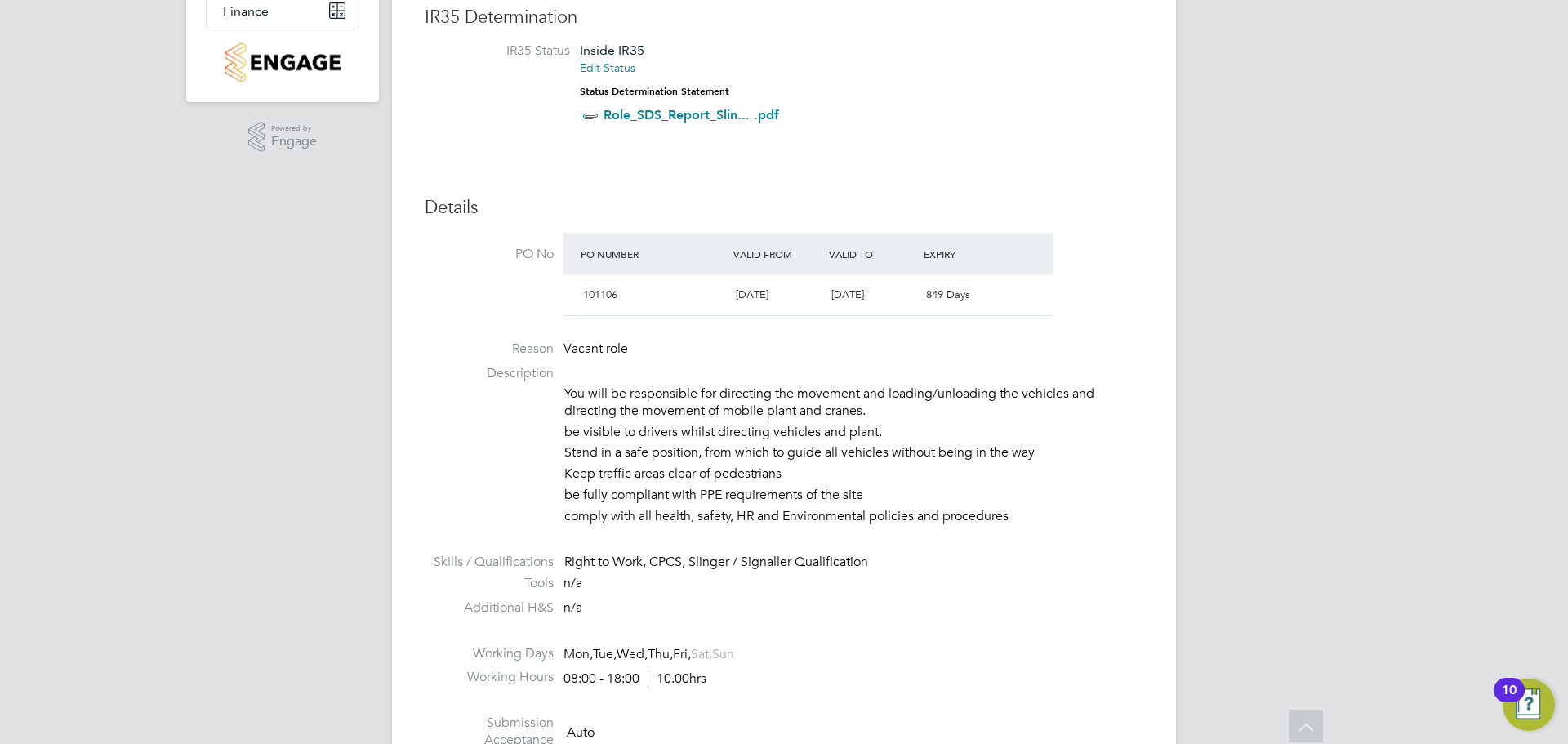
scroll to position [0, 0]
